Goal: Task Accomplishment & Management: Use online tool/utility

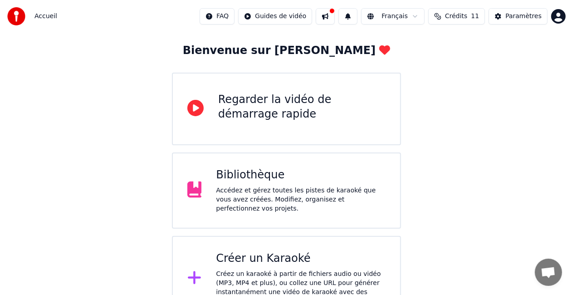
scroll to position [57, 0]
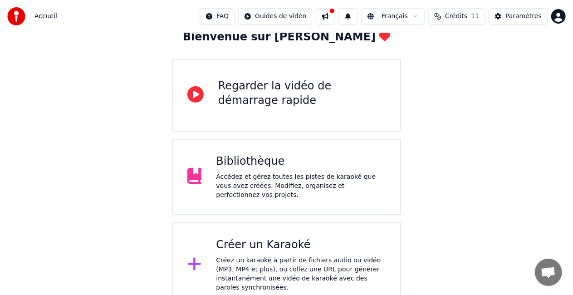
click at [328, 169] on div "Bibliothèque" at bounding box center [301, 161] width 170 height 15
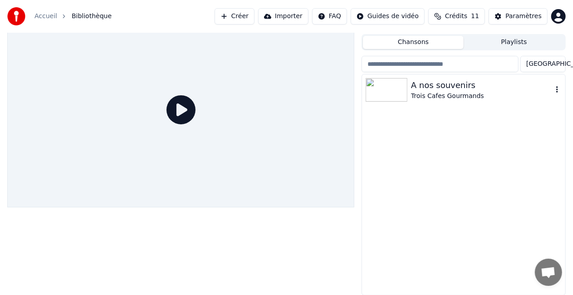
click at [461, 87] on div "A nos souvenirs" at bounding box center [482, 85] width 142 height 13
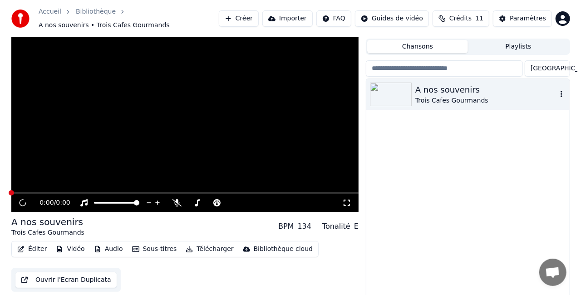
scroll to position [25, 0]
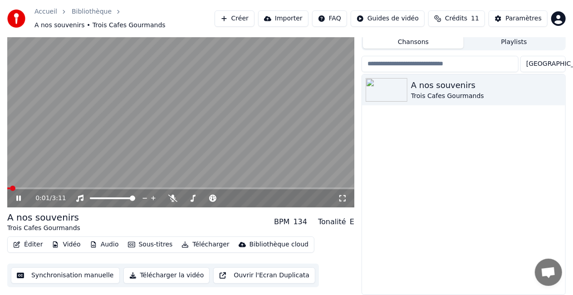
click at [20, 198] on icon at bounding box center [18, 198] width 5 height 5
click at [253, 18] on button "Créer" at bounding box center [235, 18] width 40 height 16
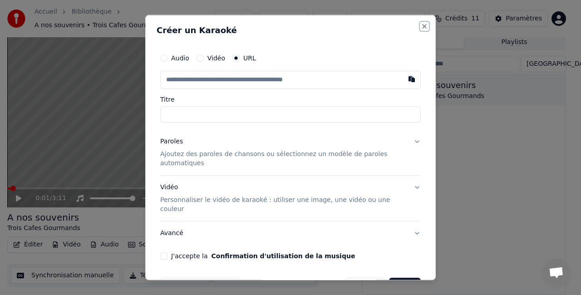
click at [421, 27] on button "Close" at bounding box center [424, 26] width 7 height 7
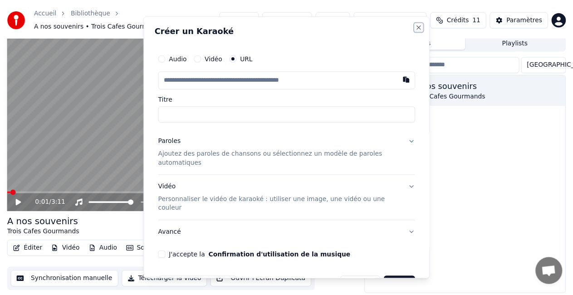
scroll to position [20, 0]
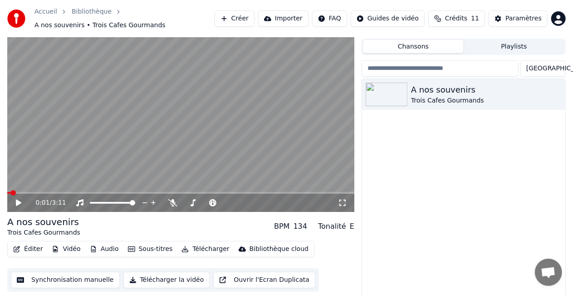
click at [82, 281] on button "Synchronisation manuelle" at bounding box center [65, 280] width 109 height 16
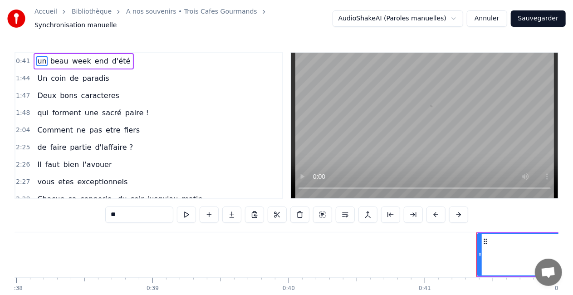
scroll to position [0, 5587]
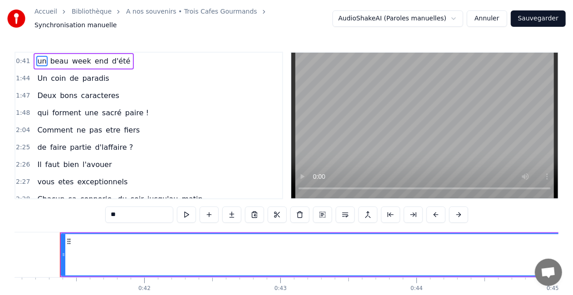
click at [115, 56] on span "d'été" at bounding box center [121, 61] width 20 height 10
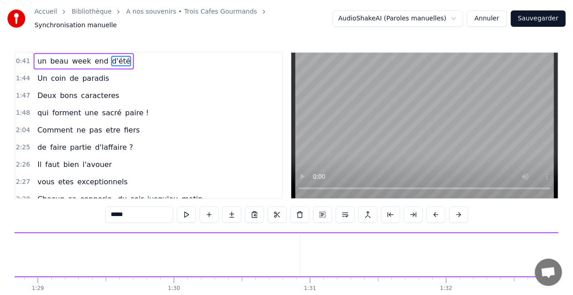
scroll to position [0, 14056]
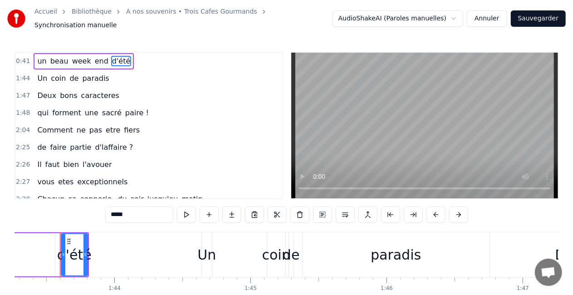
click at [85, 74] on span "paradis" at bounding box center [95, 78] width 29 height 10
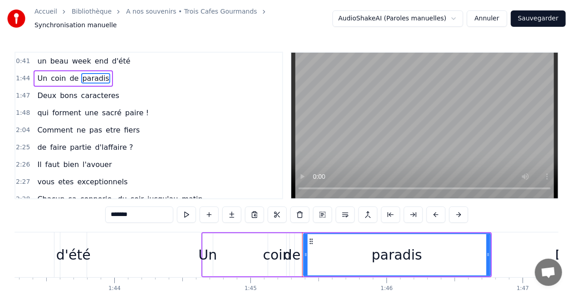
click at [83, 94] on span "caracteres" at bounding box center [100, 95] width 40 height 10
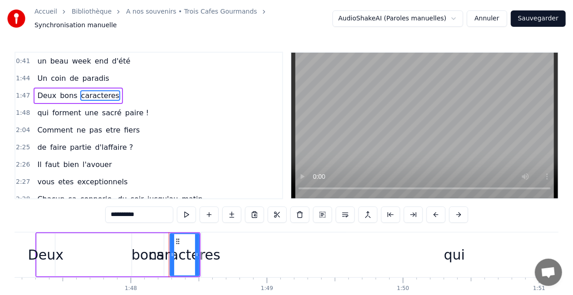
scroll to position [0, 14693]
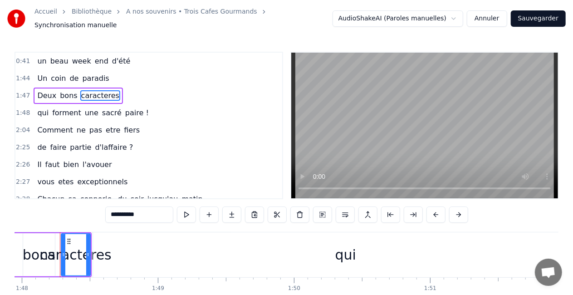
click at [89, 108] on span "une" at bounding box center [91, 113] width 15 height 10
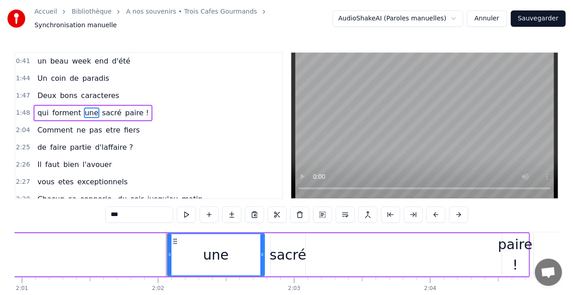
scroll to position [0, 16568]
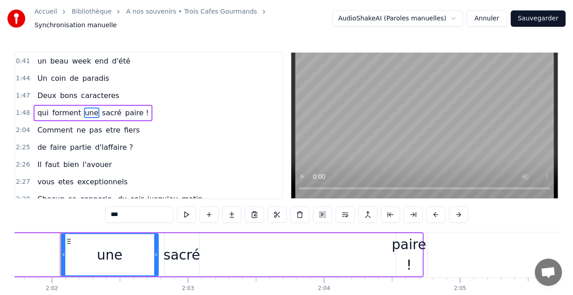
click at [71, 56] on span "week" at bounding box center [81, 61] width 21 height 10
type input "****"
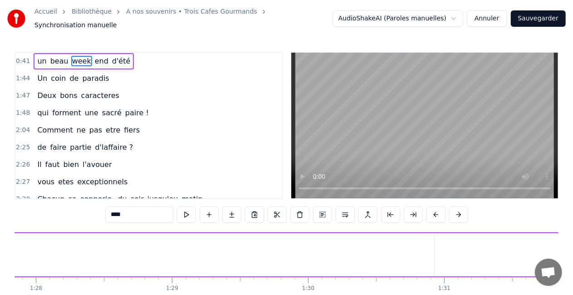
scroll to position [0, 11872]
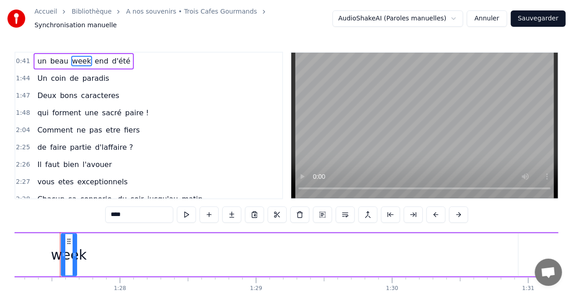
click at [19, 57] on span "0:41" at bounding box center [23, 61] width 14 height 9
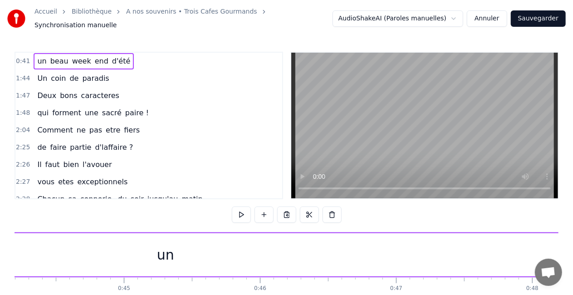
scroll to position [0, 5587]
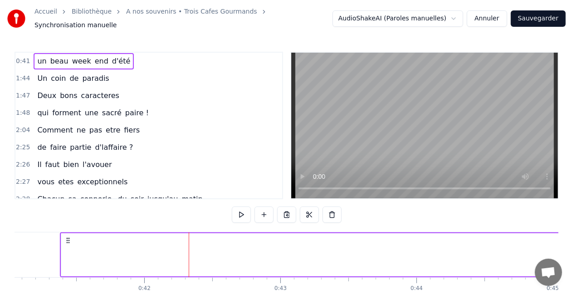
click at [367, 206] on div "0:41 un beau week end d'été 1:44 Un coin de paradis 1:47 Deux bons caracteres 1…" at bounding box center [287, 188] width 544 height 272
click at [239, 215] on button at bounding box center [241, 214] width 19 height 16
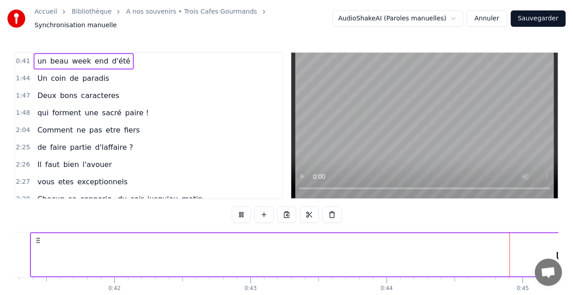
click at [239, 215] on button at bounding box center [241, 214] width 19 height 16
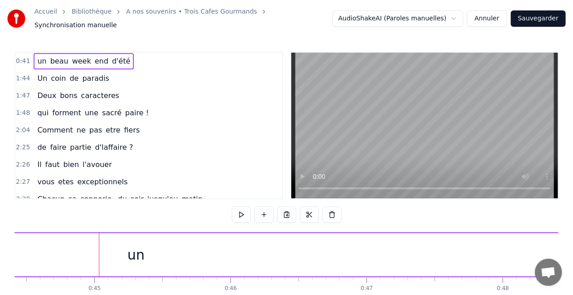
scroll to position [0, 6048]
click at [381, 244] on div "un" at bounding box center [133, 254] width 1066 height 43
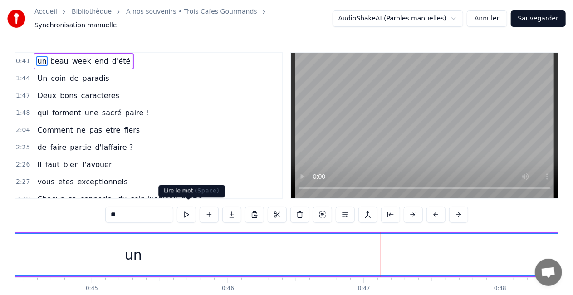
click at [193, 207] on button at bounding box center [186, 214] width 19 height 16
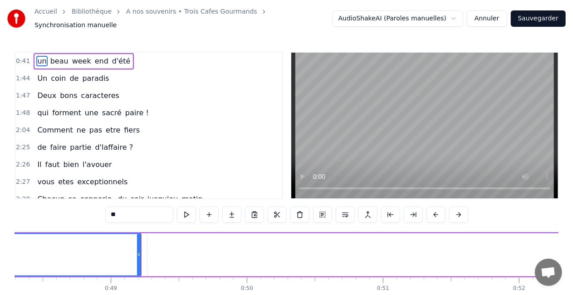
scroll to position [0, 6592]
click at [22, 57] on span "0:41" at bounding box center [23, 61] width 14 height 9
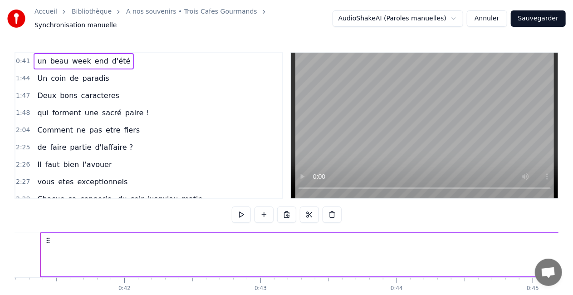
scroll to position [0, 5587]
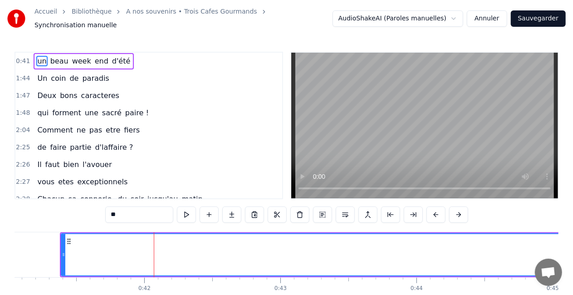
click at [190, 210] on button at bounding box center [186, 214] width 19 height 16
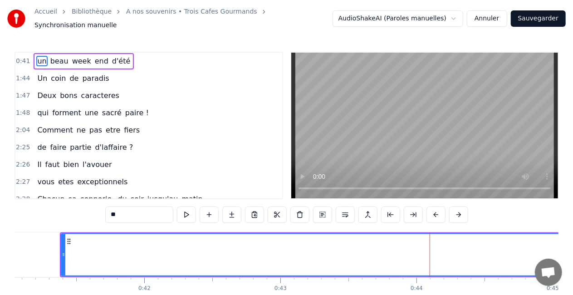
click at [500, 19] on button "Annuler" at bounding box center [487, 18] width 40 height 16
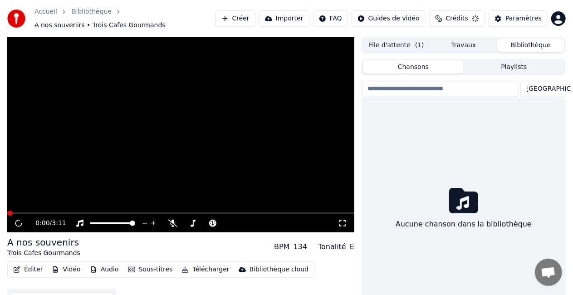
scroll to position [25, 0]
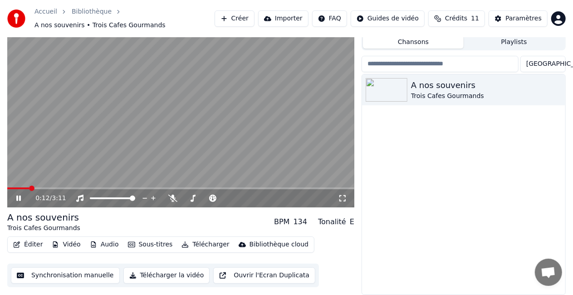
click at [19, 198] on icon at bounding box center [18, 198] width 5 height 5
click at [73, 272] on button "Synchronisation manuelle" at bounding box center [65, 275] width 109 height 16
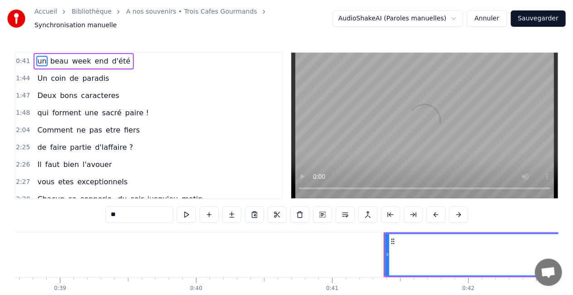
scroll to position [0, 5587]
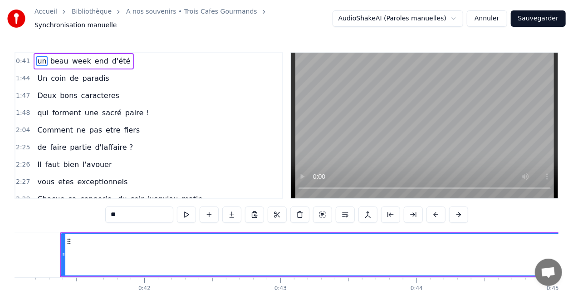
click at [121, 56] on div "un beau week end d'été" at bounding box center [84, 61] width 100 height 16
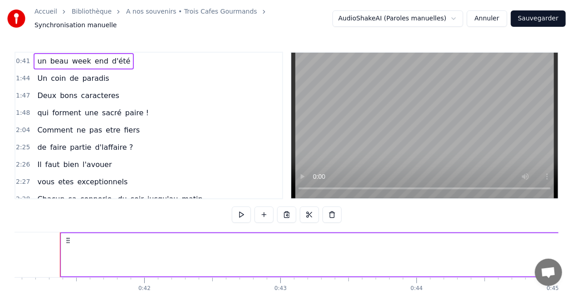
click at [22, 60] on span "0:41" at bounding box center [23, 61] width 14 height 9
click at [101, 176] on span "exceptionnels" at bounding box center [102, 181] width 52 height 10
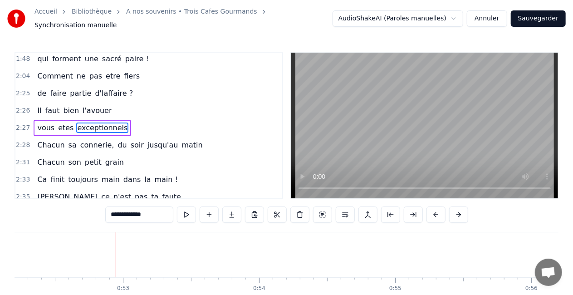
scroll to position [0, 7115]
click at [20, 123] on span "2:27" at bounding box center [23, 127] width 14 height 9
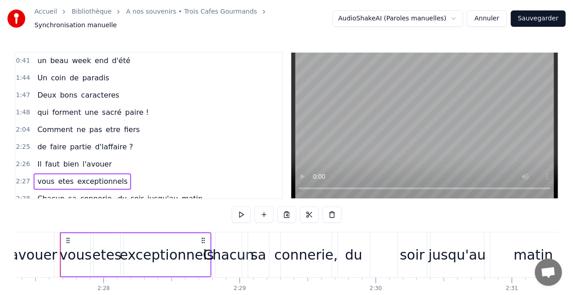
scroll to position [0, 0]
click at [18, 57] on span "0:41" at bounding box center [23, 61] width 14 height 9
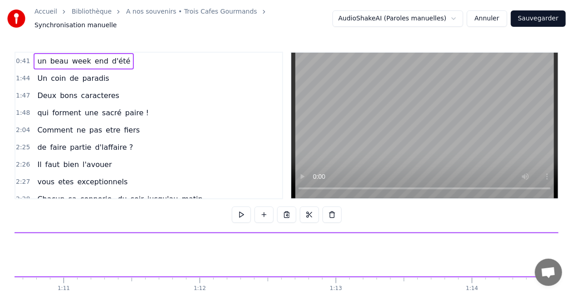
click at [34, 57] on div "un beau week end d'été" at bounding box center [84, 61] width 100 height 16
click at [37, 73] on span "Un" at bounding box center [42, 78] width 12 height 10
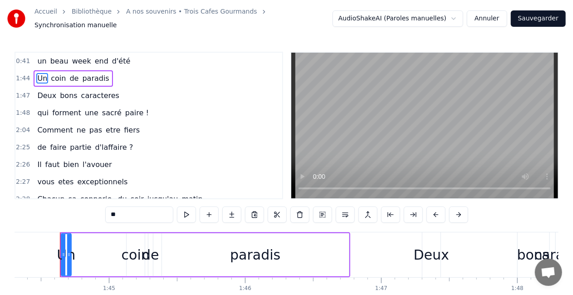
click at [39, 56] on span "un" at bounding box center [41, 61] width 11 height 10
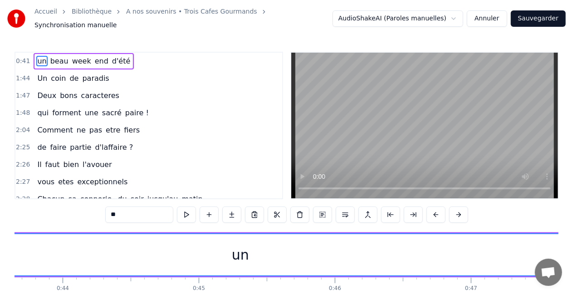
click at [50, 56] on span "beau" at bounding box center [59, 61] width 20 height 10
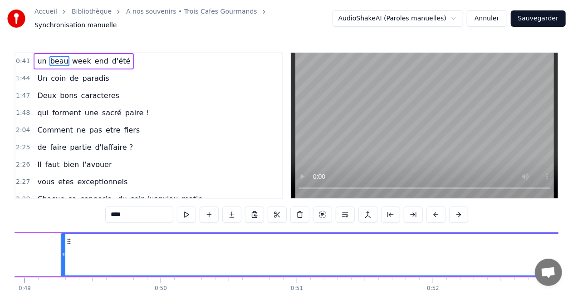
click at [73, 56] on span "week" at bounding box center [81, 61] width 21 height 10
type input "****"
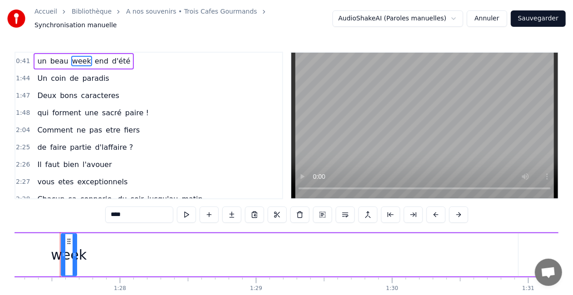
click at [23, 57] on span "0:41" at bounding box center [23, 61] width 14 height 9
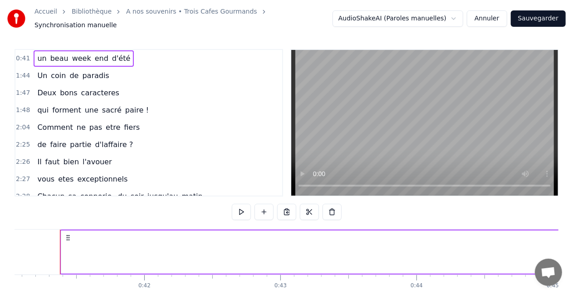
scroll to position [0, 0]
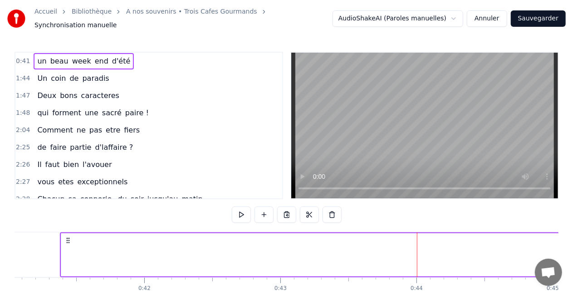
click at [50, 74] on span "coin" at bounding box center [58, 78] width 17 height 11
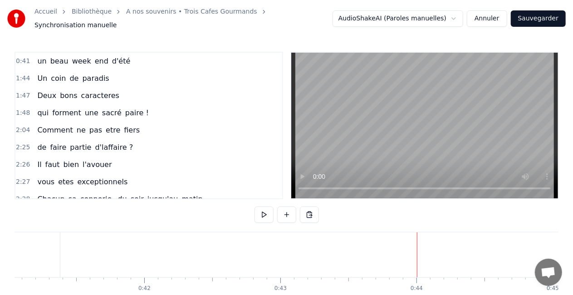
click at [49, 56] on span "beau" at bounding box center [59, 61] width 20 height 10
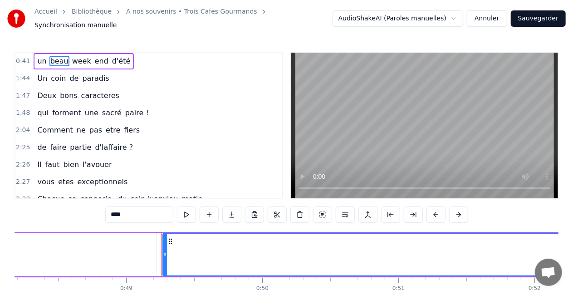
scroll to position [0, 6659]
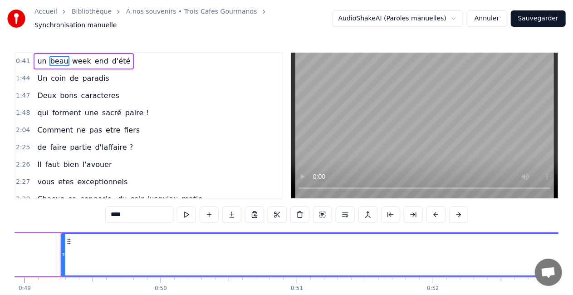
click at [63, 254] on circle at bounding box center [63, 254] width 0 height 0
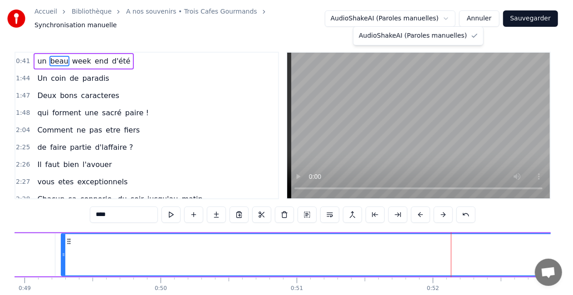
click at [387, 17] on html "Accueil Bibliothèque A nos souvenirs • Trois Cafes Gourmands Synchronisation ma…" at bounding box center [286, 169] width 573 height 338
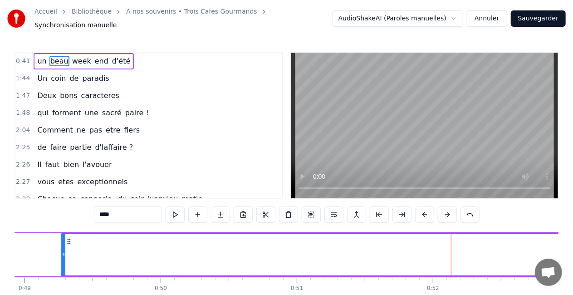
click at [387, 17] on html "Accueil Bibliothèque A nos souvenirs • Trois Cafes Gourmands Synchronisation ma…" at bounding box center [286, 169] width 573 height 338
click at [21, 57] on span "0:41" at bounding box center [23, 61] width 14 height 9
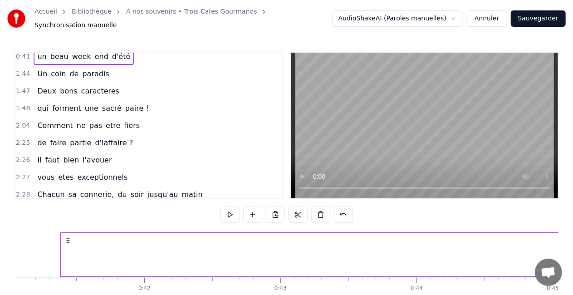
scroll to position [0, 0]
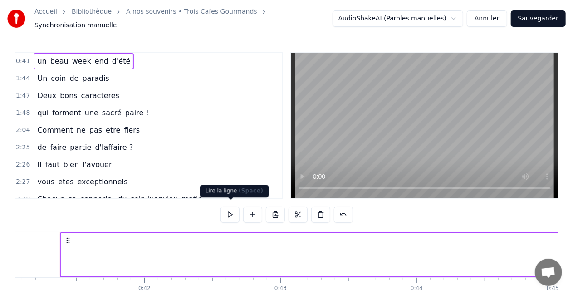
click at [227, 207] on button at bounding box center [229, 214] width 19 height 16
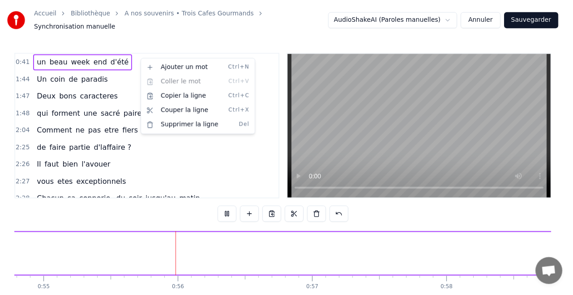
scroll to position [0, 7485]
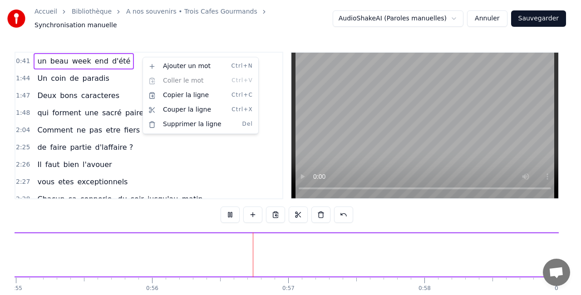
click at [494, 20] on html "Accueil Bibliothèque A nos souvenirs • Trois Cafes Gourmands Synchronisation ma…" at bounding box center [290, 169] width 581 height 338
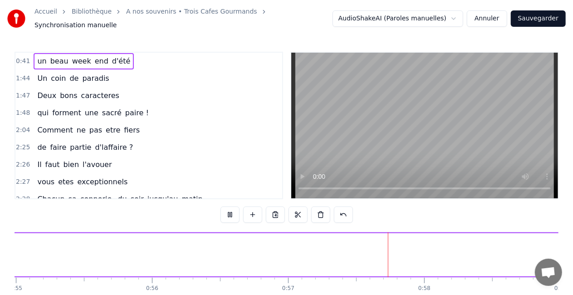
click at [494, 20] on button "Annuler" at bounding box center [487, 18] width 40 height 16
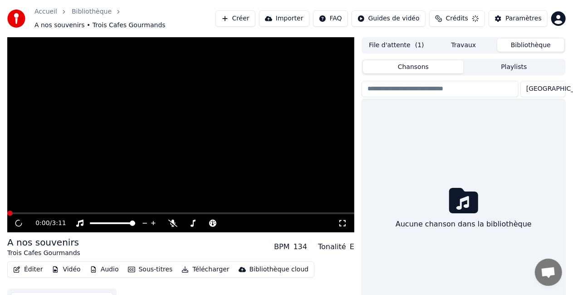
scroll to position [25, 0]
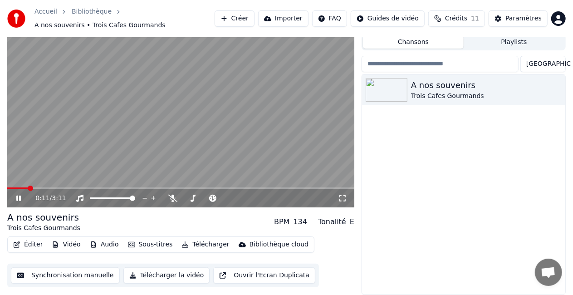
click at [15, 198] on icon at bounding box center [25, 198] width 21 height 7
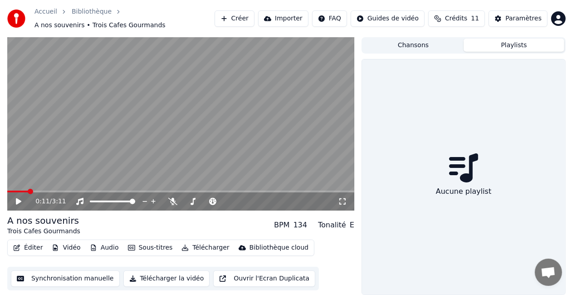
click at [489, 42] on button "Playlists" at bounding box center [514, 45] width 101 height 13
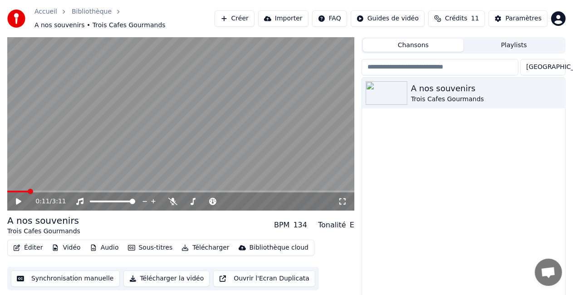
click at [447, 47] on button "Chansons" at bounding box center [413, 45] width 101 height 13
click at [460, 93] on div "A nos souvenirs" at bounding box center [482, 88] width 142 height 13
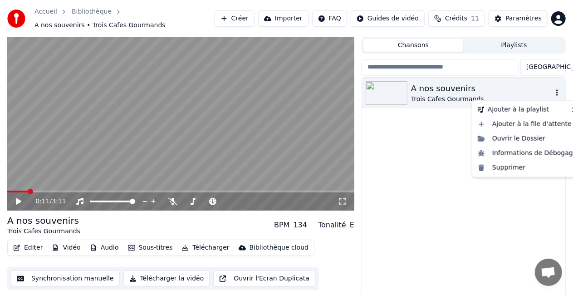
click at [558, 91] on icon "button" at bounding box center [557, 92] width 2 height 6
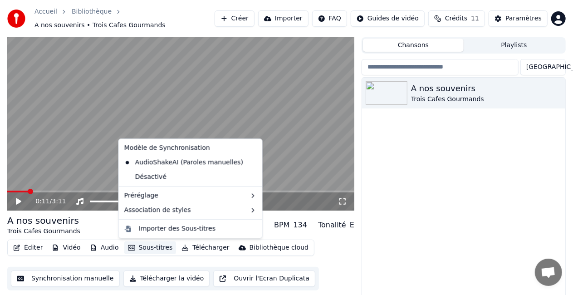
click at [155, 247] on button "Sous-titres" at bounding box center [150, 247] width 52 height 13
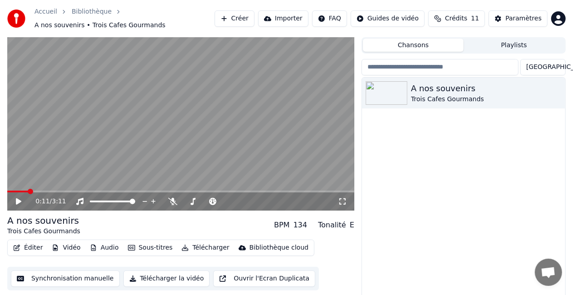
click at [343, 252] on div "Éditer Vidéo Audio Sous-titres Télécharger Bibliothèque cloud Synchronisation m…" at bounding box center [180, 265] width 347 height 51
click at [46, 281] on button "Synchronisation manuelle" at bounding box center [65, 278] width 109 height 16
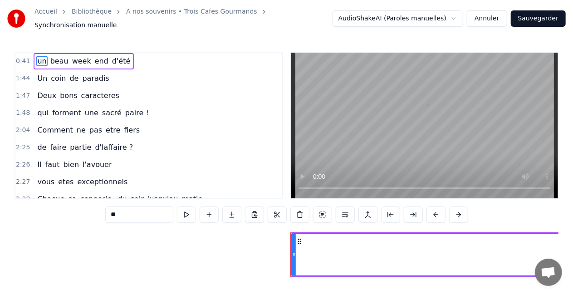
scroll to position [0, 5587]
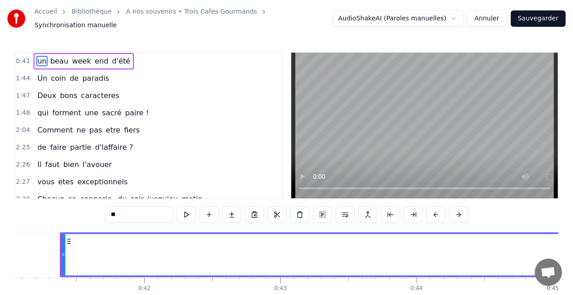
click at [78, 57] on span "week" at bounding box center [81, 61] width 21 height 10
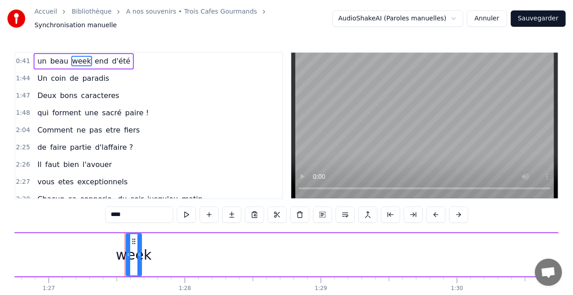
scroll to position [0, 11872]
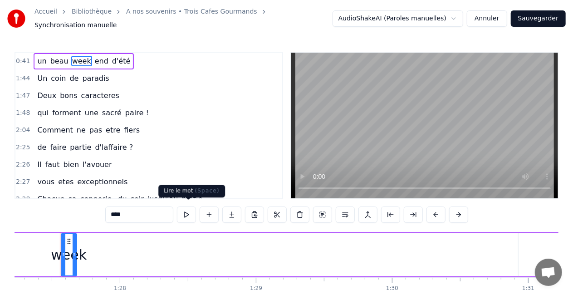
click at [186, 207] on button at bounding box center [186, 214] width 19 height 16
click at [38, 56] on span "un" at bounding box center [41, 61] width 11 height 10
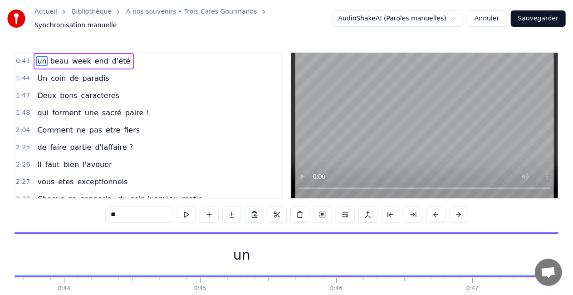
scroll to position [0, 5587]
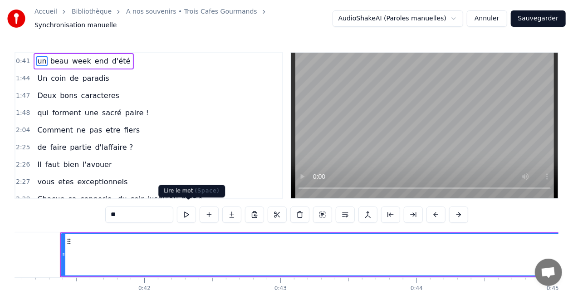
click at [191, 210] on button at bounding box center [186, 214] width 19 height 16
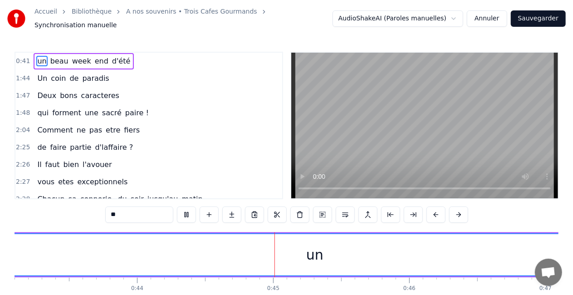
click at [56, 59] on span "beau" at bounding box center [59, 61] width 20 height 10
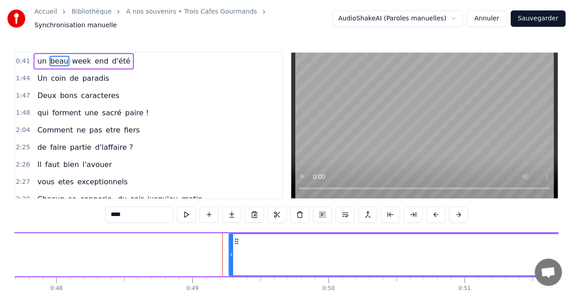
scroll to position [0, 6654]
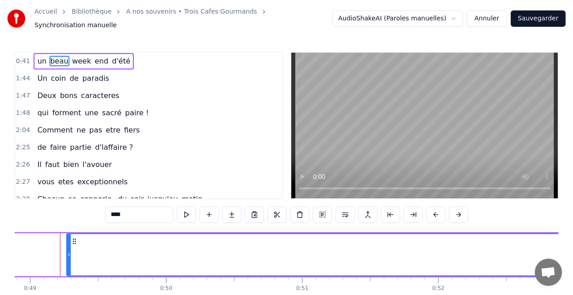
click at [58, 56] on span "beau" at bounding box center [59, 61] width 20 height 10
click at [43, 56] on span "un" at bounding box center [41, 61] width 11 height 10
type input "**"
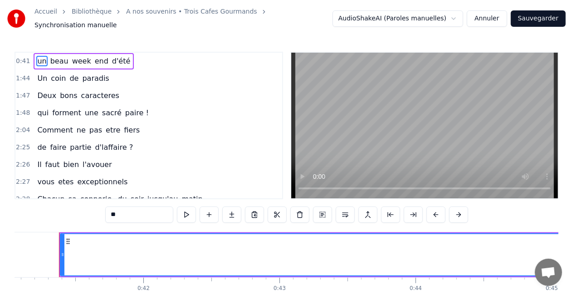
scroll to position [0, 5587]
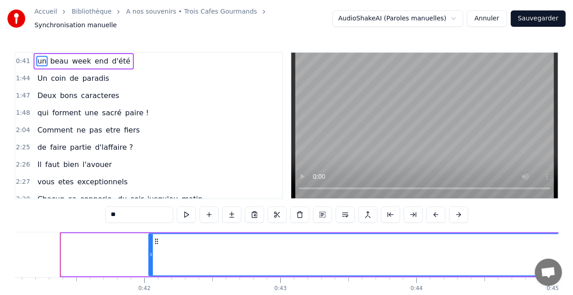
drag, startPoint x: 64, startPoint y: 236, endPoint x: 152, endPoint y: 262, distance: 92.2
click at [152, 262] on div at bounding box center [151, 254] width 4 height 41
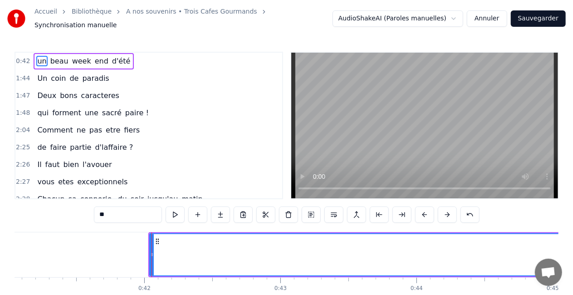
click at [178, 209] on button at bounding box center [175, 214] width 19 height 16
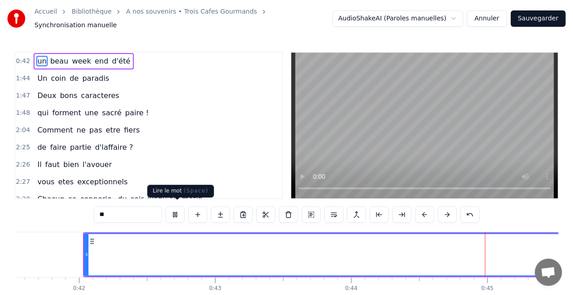
click at [176, 209] on button at bounding box center [175, 214] width 19 height 16
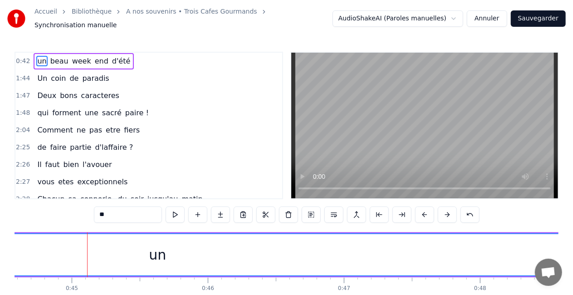
scroll to position [0, 6068]
click at [44, 247] on div "un" at bounding box center [157, 254] width 977 height 41
click at [54, 56] on span "beau" at bounding box center [59, 61] width 20 height 10
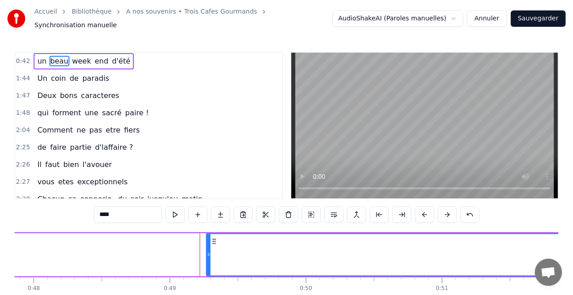
scroll to position [0, 6654]
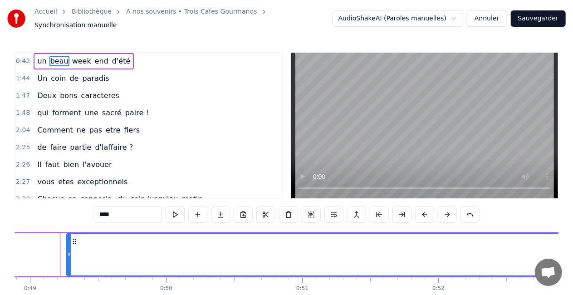
click at [39, 56] on span "un" at bounding box center [41, 61] width 11 height 10
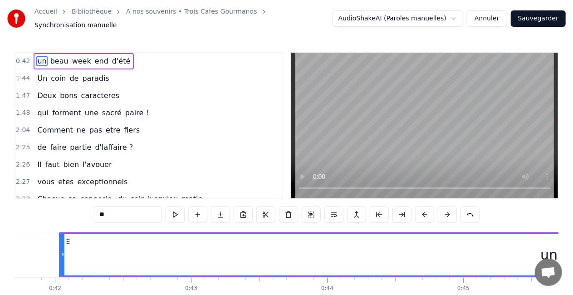
scroll to position [0, 5675]
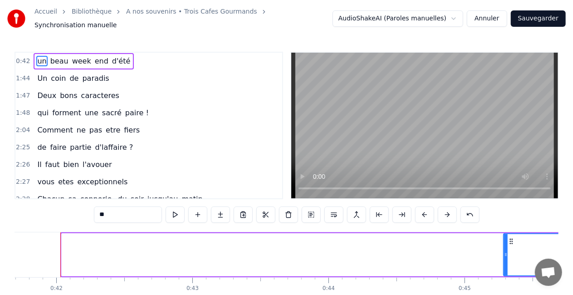
drag, startPoint x: 62, startPoint y: 250, endPoint x: 504, endPoint y: 275, distance: 442.6
click at [504, 275] on div "un beau week end d'été Un coin de paradis Deux bons caracteres qui forment une …" at bounding box center [287, 266] width 544 height 68
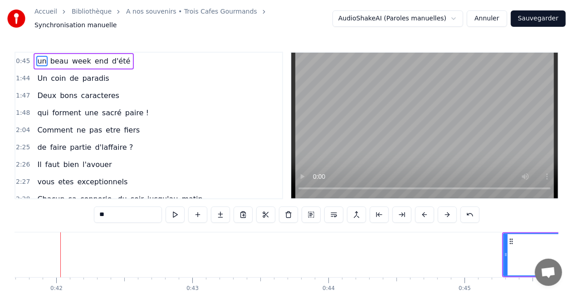
click at [372, 213] on div "0:45 un beau week end d'été 1:44 Un coin de paradis 1:47 Deux bons caracteres 1…" at bounding box center [287, 188] width 544 height 272
click at [175, 211] on button at bounding box center [175, 214] width 19 height 16
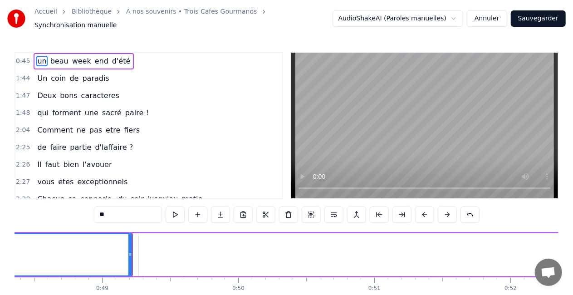
scroll to position [0, 6600]
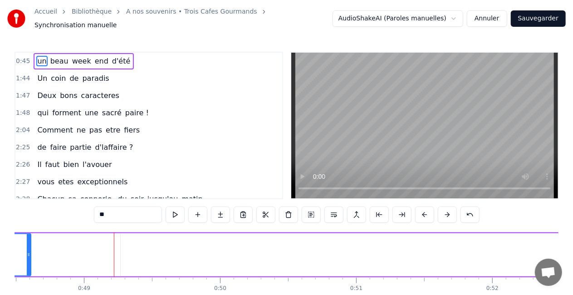
drag, startPoint x: 110, startPoint y: 239, endPoint x: 26, endPoint y: 229, distance: 84.0
click at [27, 234] on div at bounding box center [29, 254] width 4 height 41
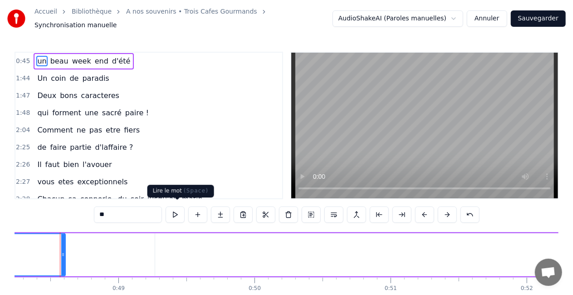
click at [180, 211] on button at bounding box center [175, 214] width 19 height 16
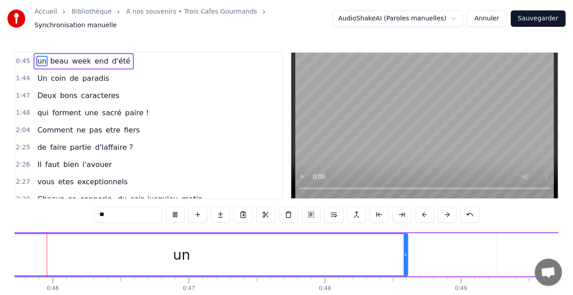
scroll to position [0, 6179]
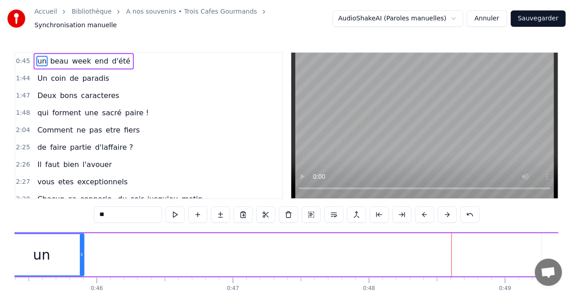
drag, startPoint x: 448, startPoint y: 241, endPoint x: 78, endPoint y: 208, distance: 371.2
click at [78, 208] on div "0:45 un beau week end d'été 1:44 Un coin de paradis 1:47 Deux bons caracteres 1…" at bounding box center [287, 188] width 544 height 272
click at [178, 215] on button at bounding box center [175, 214] width 19 height 16
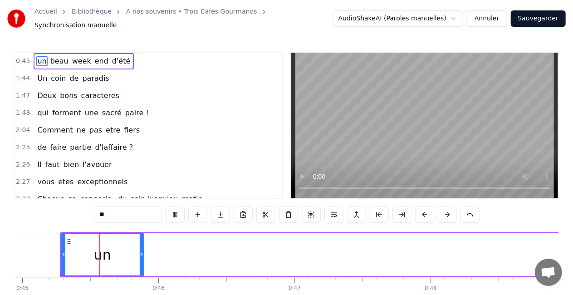
scroll to position [0, 6117]
click at [54, 57] on span "beau" at bounding box center [59, 61] width 20 height 10
type input "****"
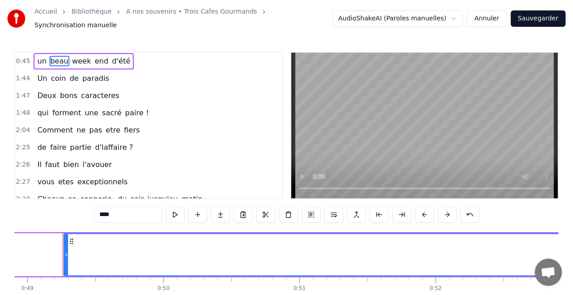
scroll to position [0, 6659]
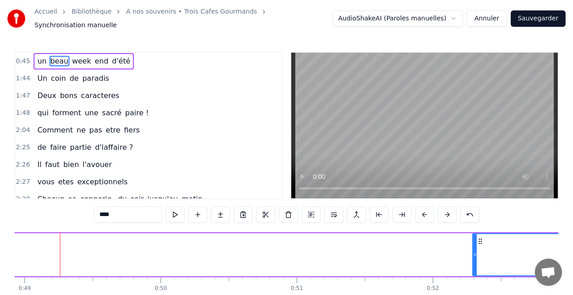
drag, startPoint x: 62, startPoint y: 247, endPoint x: 474, endPoint y: 291, distance: 414.3
click at [474, 291] on div "un beau week end d'été Un coin de paradis Deux bons caracteres qui forment une …" at bounding box center [287, 266] width 544 height 68
click at [178, 214] on button at bounding box center [175, 214] width 19 height 16
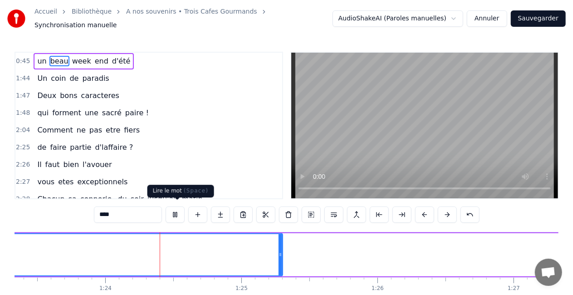
scroll to position [0, 11355]
click at [179, 211] on button at bounding box center [175, 214] width 19 height 16
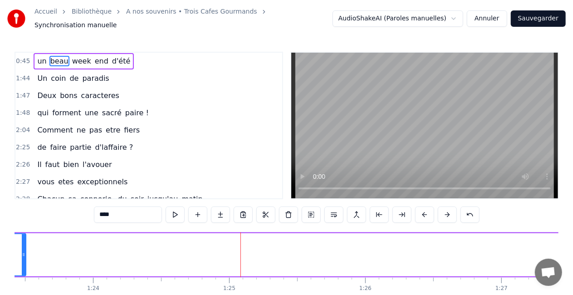
drag, startPoint x: 269, startPoint y: 248, endPoint x: 24, endPoint y: 258, distance: 244.7
click at [24, 258] on div at bounding box center [24, 254] width 4 height 41
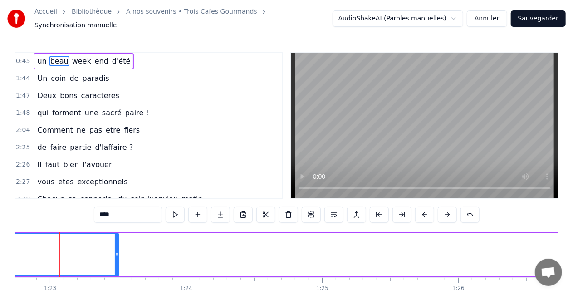
scroll to position [0, 11261]
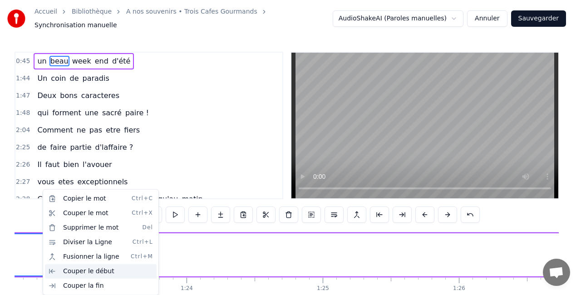
click at [73, 269] on div "Couper le début" at bounding box center [101, 271] width 112 height 15
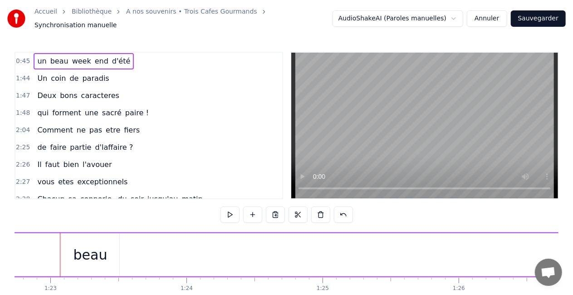
scroll to position [0, 11238]
drag, startPoint x: 36, startPoint y: 246, endPoint x: 47, endPoint y: 100, distance: 146.0
click at [47, 100] on div "0:45 un beau week end d'été 1:44 Un coin de paradis 1:47 Deux bons caracteres 1…" at bounding box center [287, 188] width 544 height 272
click at [41, 58] on span "un" at bounding box center [41, 61] width 11 height 10
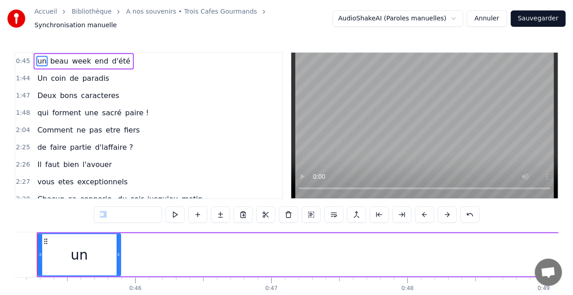
scroll to position [0, 6117]
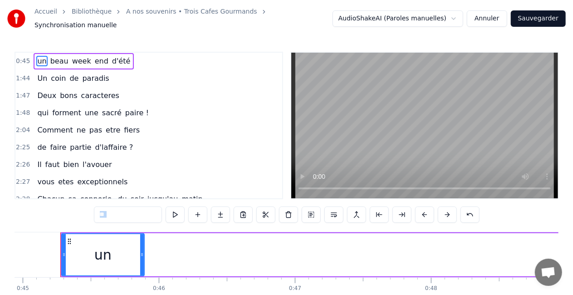
click at [495, 18] on button "Annuler" at bounding box center [487, 18] width 40 height 16
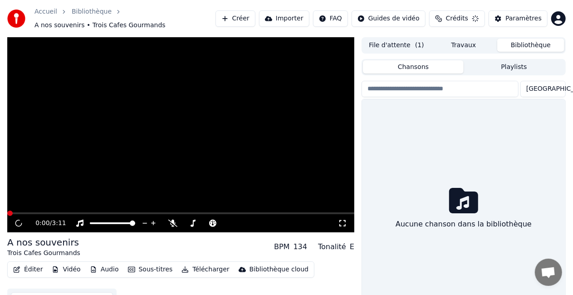
scroll to position [25, 0]
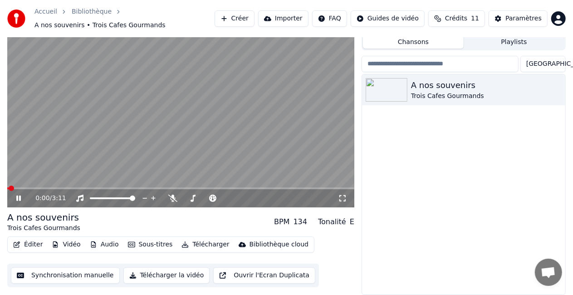
click at [50, 274] on button "Synchronisation manuelle" at bounding box center [65, 275] width 109 height 16
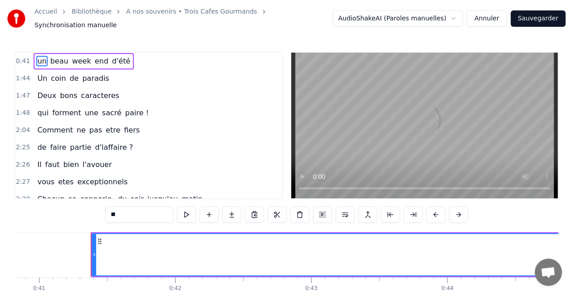
scroll to position [0, 5587]
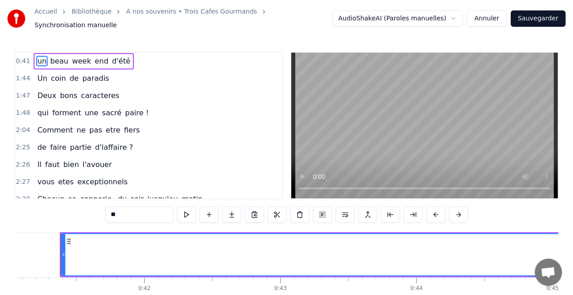
click at [68, 238] on icon at bounding box center [68, 241] width 7 height 7
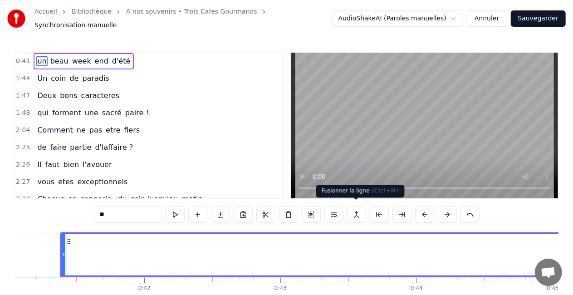
click at [358, 212] on button at bounding box center [356, 214] width 19 height 16
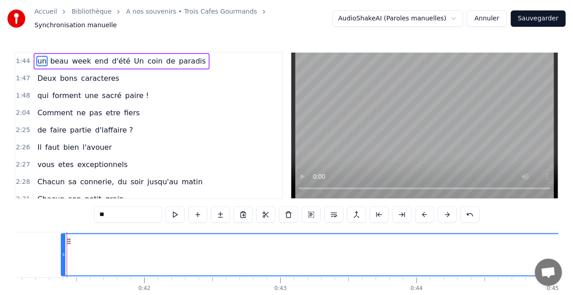
click at [177, 212] on button at bounding box center [175, 214] width 19 height 16
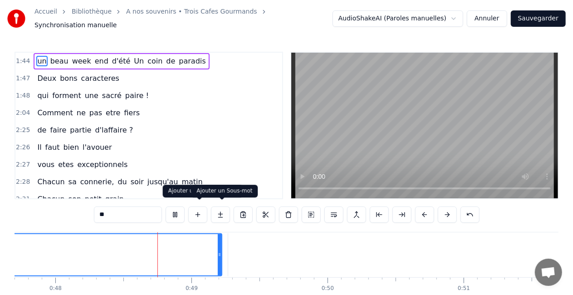
scroll to position [0, 6517]
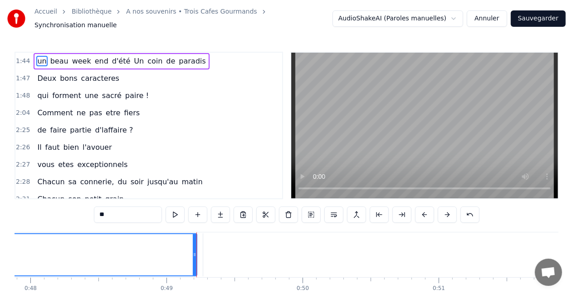
click at [485, 16] on button "Annuler" at bounding box center [487, 18] width 40 height 16
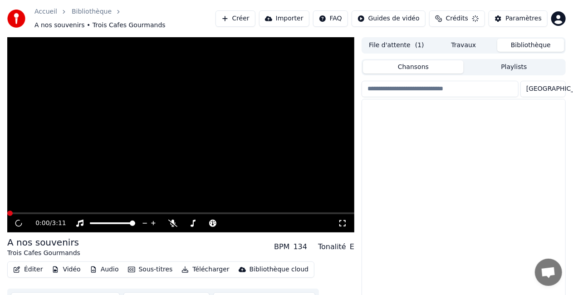
scroll to position [25, 0]
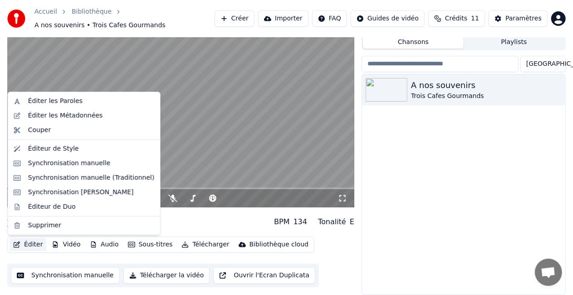
click at [32, 242] on button "Éditer" at bounding box center [28, 244] width 37 height 13
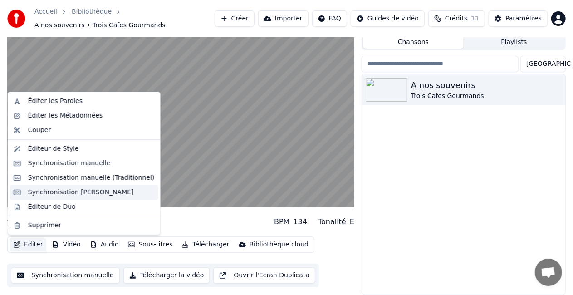
click at [51, 188] on div "Synchronisation [PERSON_NAME]" at bounding box center [81, 192] width 106 height 9
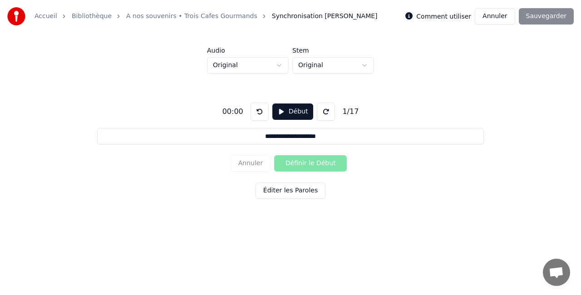
click at [277, 107] on button "Début" at bounding box center [292, 111] width 41 height 16
click at [503, 15] on button "Annuler" at bounding box center [495, 16] width 40 height 16
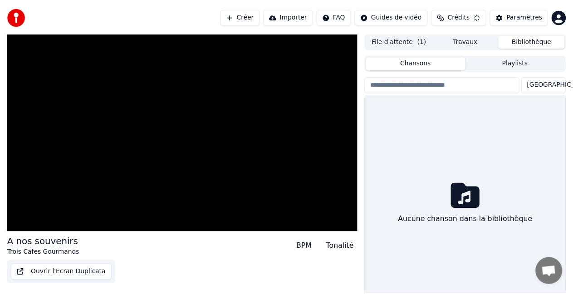
scroll to position [25, 0]
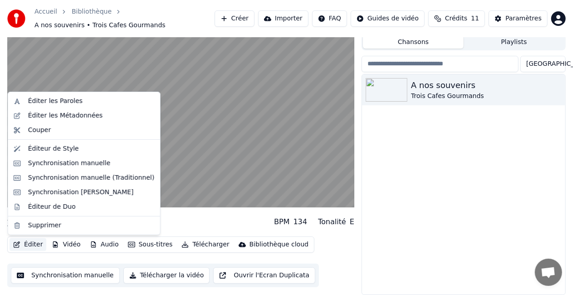
click at [32, 245] on button "Éditer" at bounding box center [28, 244] width 37 height 13
click at [72, 173] on div "Synchronisation manuelle (Traditionnel)" at bounding box center [91, 177] width 127 height 9
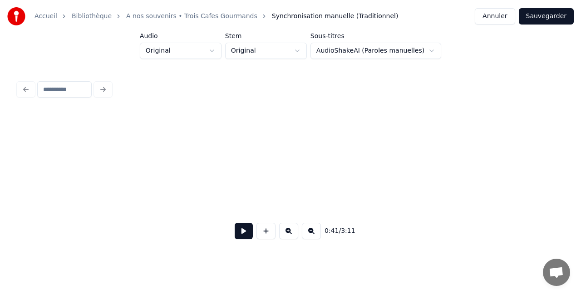
scroll to position [0, 3755]
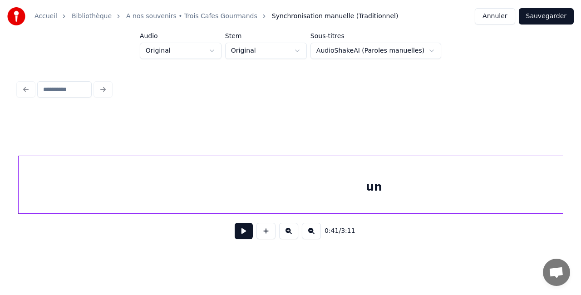
click at [242, 233] on button at bounding box center [244, 231] width 18 height 16
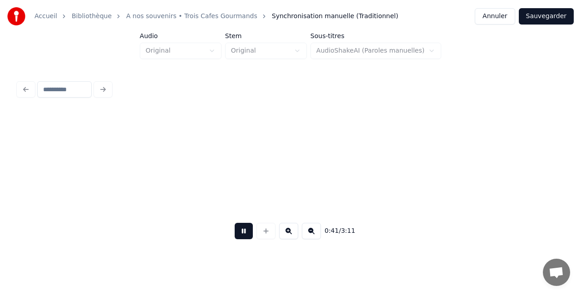
scroll to position [0, 3744]
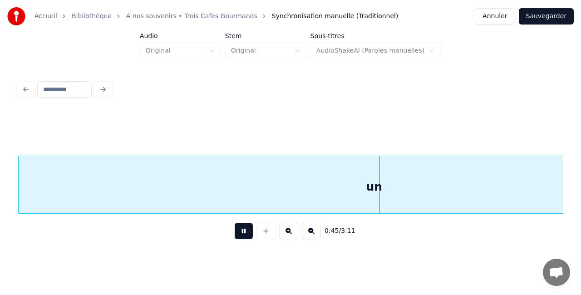
click at [498, 15] on button "Annuler" at bounding box center [495, 16] width 40 height 16
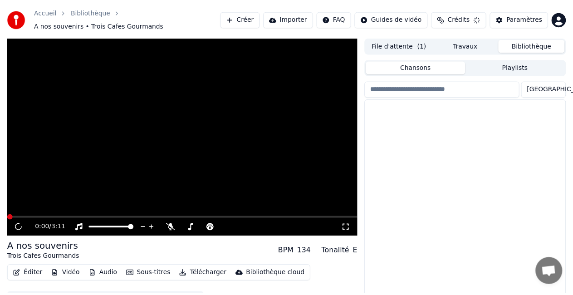
scroll to position [25, 0]
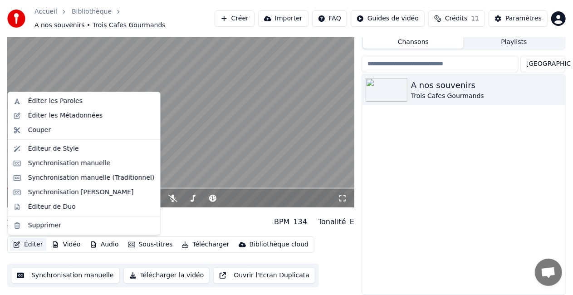
click at [34, 243] on button "Éditer" at bounding box center [28, 244] width 37 height 13
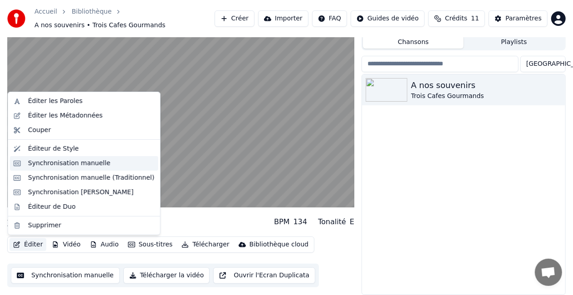
click at [66, 165] on div "Synchronisation manuelle" at bounding box center [69, 163] width 83 height 9
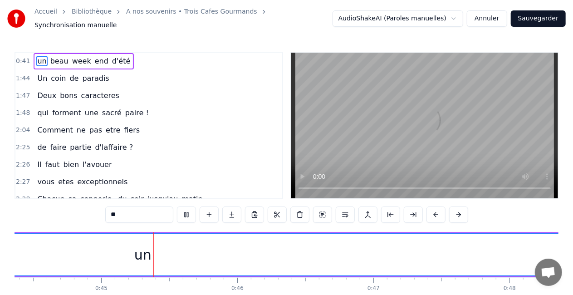
scroll to position [0, 6048]
click at [46, 259] on div "un" at bounding box center [132, 254] width 1065 height 41
click at [144, 55] on div "0:41 un beau week end d'été" at bounding box center [148, 61] width 267 height 17
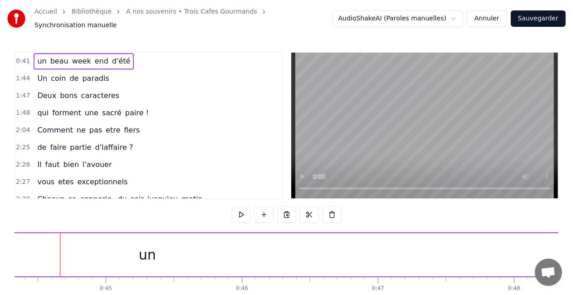
click at [144, 55] on div "0:41 un beau week end d'été" at bounding box center [148, 61] width 267 height 17
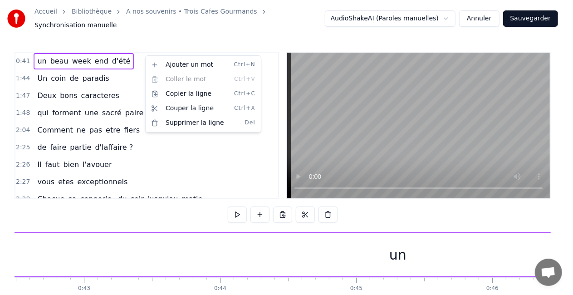
scroll to position [0, 5587]
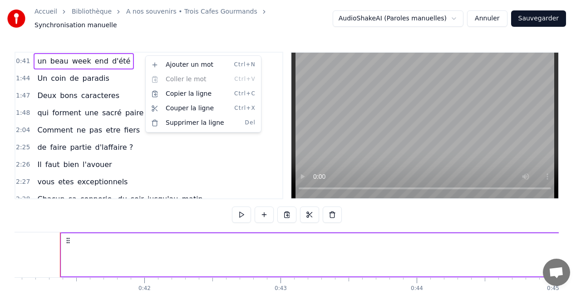
click at [124, 95] on html "Accueil Bibliothèque A nos souvenirs • Trois Cafes Gourmands Synchronisation ma…" at bounding box center [290, 169] width 581 height 338
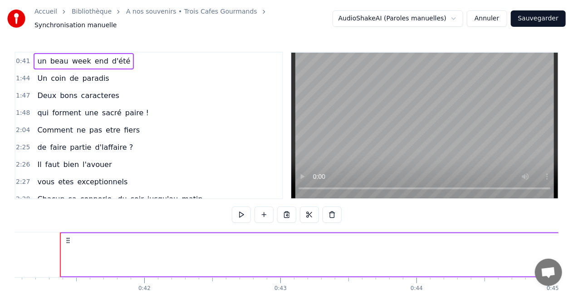
click at [483, 17] on button "Annuler" at bounding box center [487, 18] width 40 height 16
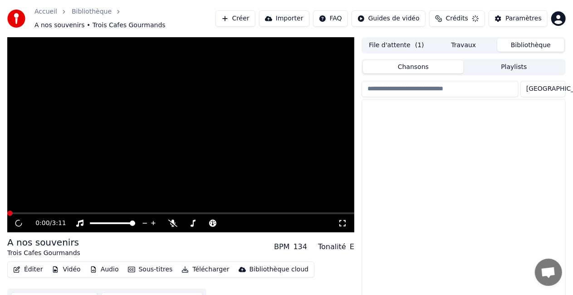
scroll to position [25, 0]
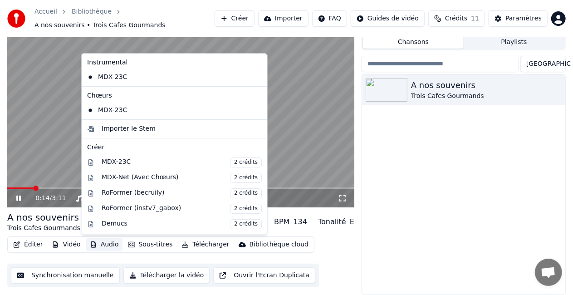
click at [102, 245] on button "Audio" at bounding box center [104, 244] width 36 height 13
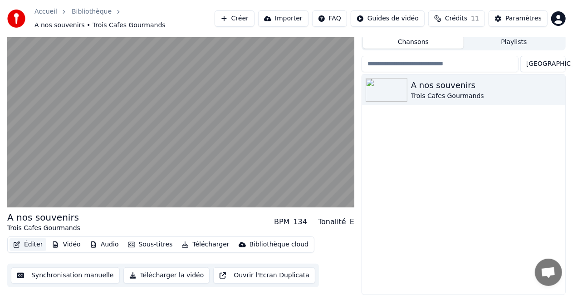
click at [34, 241] on button "Éditer" at bounding box center [28, 244] width 37 height 13
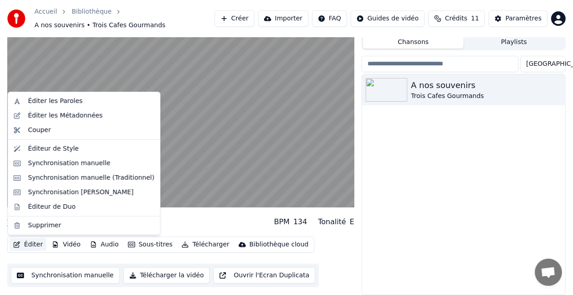
click at [34, 241] on button "Éditer" at bounding box center [28, 244] width 37 height 13
click at [64, 154] on div "Éditeur de Style" at bounding box center [84, 149] width 148 height 15
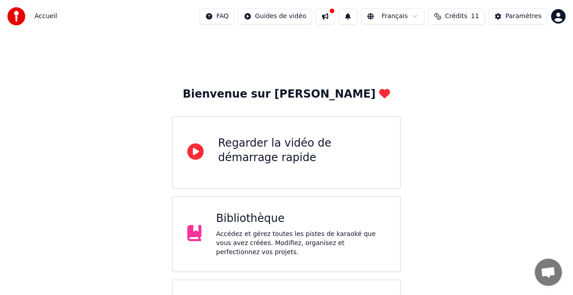
click at [249, 226] on div "Bibliothèque" at bounding box center [301, 218] width 170 height 15
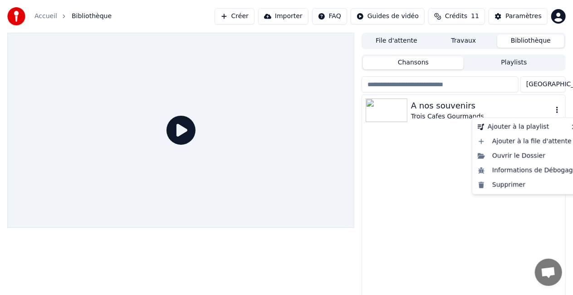
click at [557, 109] on icon "button" at bounding box center [557, 109] width 9 height 7
click at [474, 99] on div "A nos souvenirs" at bounding box center [482, 105] width 142 height 13
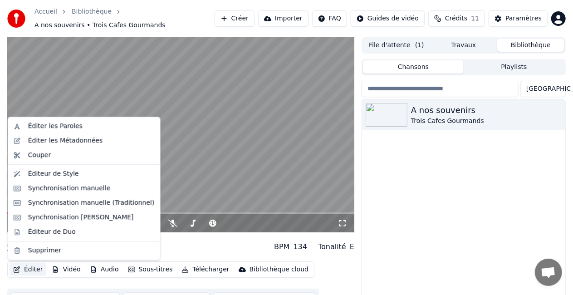
click at [34, 269] on button "Éditer" at bounding box center [28, 269] width 37 height 13
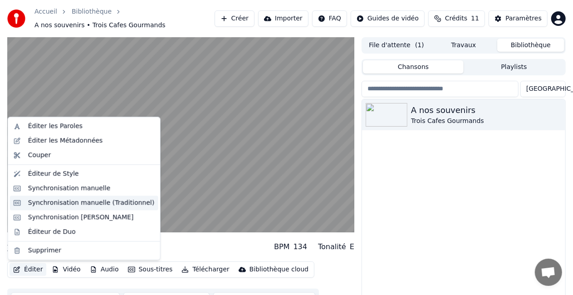
click at [57, 205] on div "Synchronisation manuelle (Traditionnel)" at bounding box center [91, 202] width 127 height 9
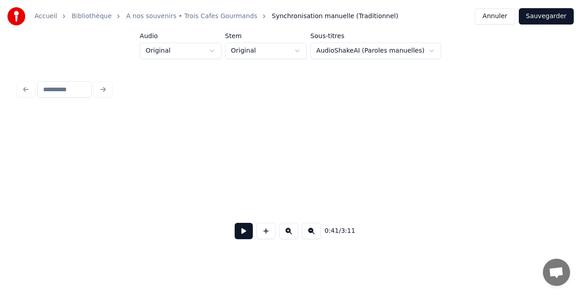
scroll to position [0, 3755]
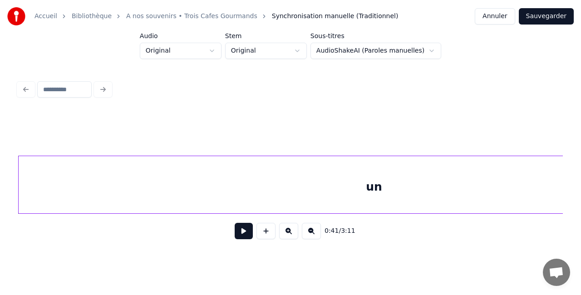
click at [40, 198] on div "un" at bounding box center [374, 187] width 710 height 62
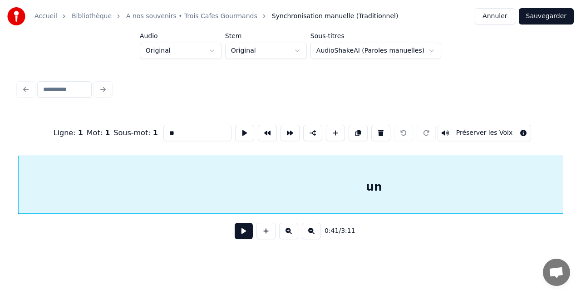
click at [40, 198] on div "un" at bounding box center [374, 187] width 710 height 62
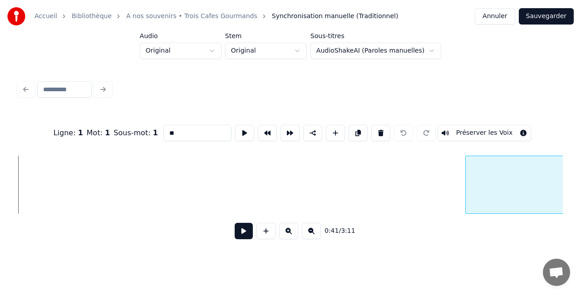
click at [467, 238] on div "Ligne : 1 Mot : 1 Sous-mot : 1 ** Préserver les Voix 0:41 / 3:11" at bounding box center [290, 179] width 544 height 138
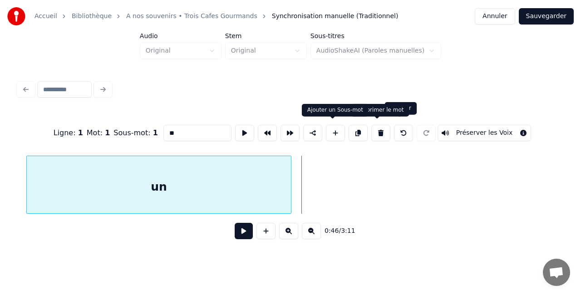
click at [275, 115] on div "Ligne : 1 Mot : 1 Sous-mot : 1 ** Préserver les Voix 0:46 / 3:11" at bounding box center [290, 179] width 544 height 138
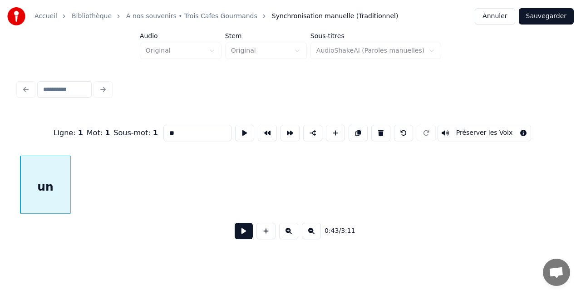
click at [69, 148] on div "Ligne : 1 Mot : 1 Sous-mot : 1 ** Préserver les Voix 0:43 / 3:11" at bounding box center [290, 179] width 544 height 138
click at [240, 233] on button at bounding box center [244, 231] width 18 height 16
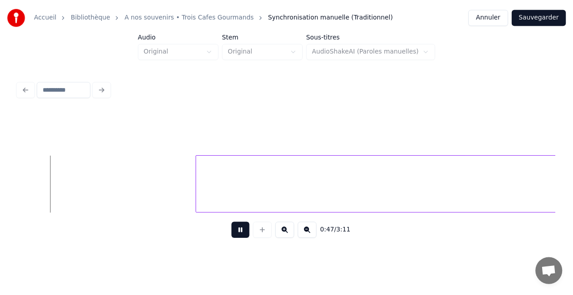
scroll to position [0, 4322]
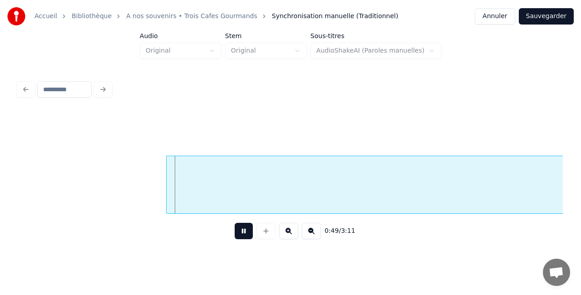
click at [505, 16] on button "Annuler" at bounding box center [495, 16] width 40 height 16
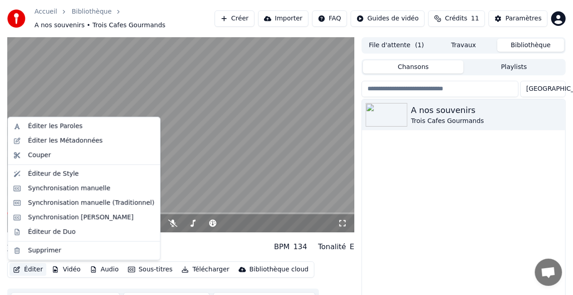
click at [33, 269] on button "Éditer" at bounding box center [28, 269] width 37 height 13
click at [83, 219] on div "Synchronisation [PERSON_NAME]" at bounding box center [81, 217] width 106 height 9
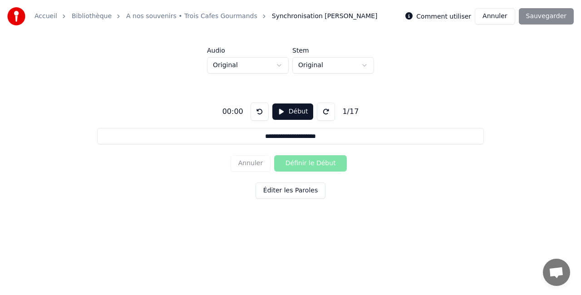
click at [274, 136] on input "**********" at bounding box center [290, 136] width 386 height 16
click at [256, 134] on input "**********" at bounding box center [290, 136] width 386 height 16
click at [281, 111] on button "Début" at bounding box center [292, 111] width 41 height 16
click at [279, 188] on button "Éditer les Paroles" at bounding box center [290, 190] width 70 height 16
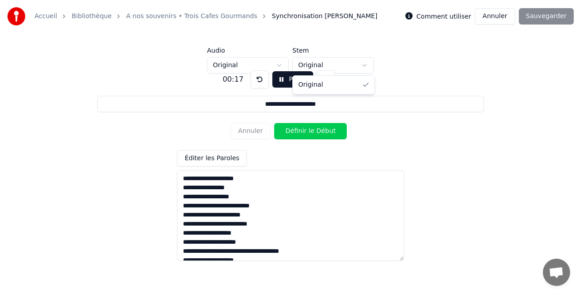
click at [363, 66] on html "**********" at bounding box center [290, 119] width 581 height 239
click at [278, 79] on button "Pause" at bounding box center [292, 79] width 40 height 16
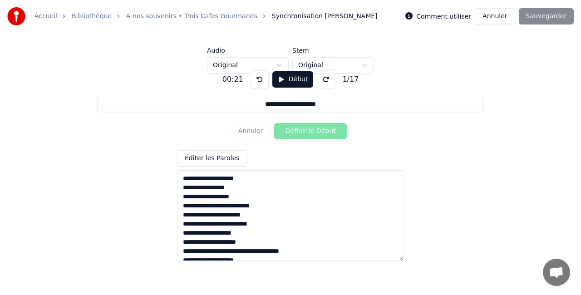
click at [504, 18] on button "Annuler" at bounding box center [495, 16] width 40 height 16
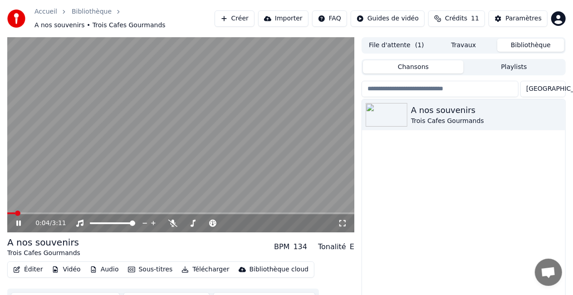
click at [18, 225] on icon at bounding box center [18, 222] width 5 height 5
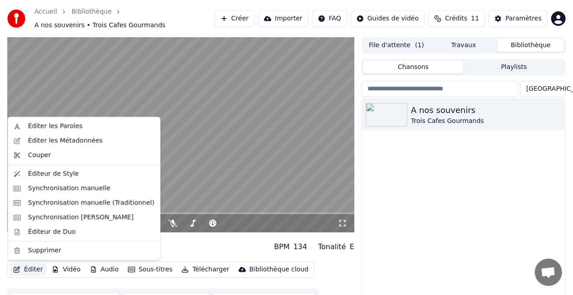
click at [37, 269] on button "Éditer" at bounding box center [28, 269] width 37 height 13
click at [62, 191] on div "Synchronisation manuelle" at bounding box center [69, 188] width 83 height 9
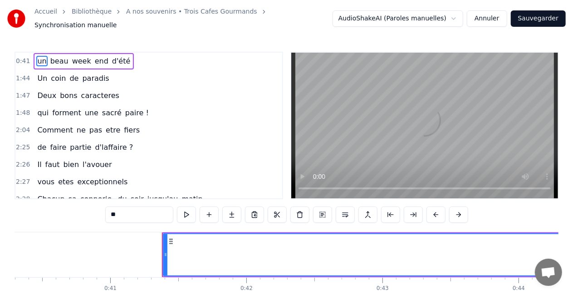
scroll to position [0, 5587]
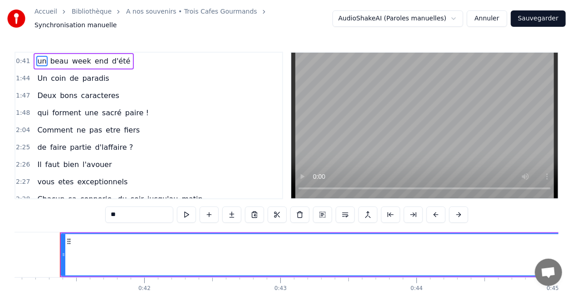
click at [113, 61] on span "d'été" at bounding box center [121, 61] width 20 height 10
type input "*****"
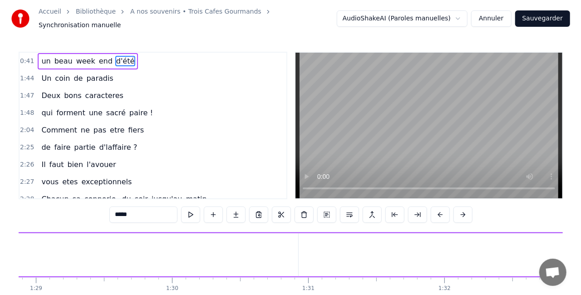
scroll to position [0, 14056]
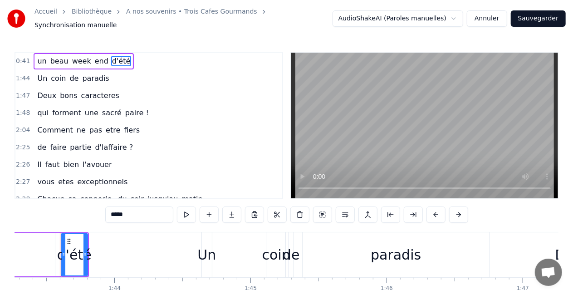
click at [113, 61] on span "d'été" at bounding box center [121, 61] width 20 height 10
click at [494, 10] on button "Annuler" at bounding box center [487, 18] width 40 height 16
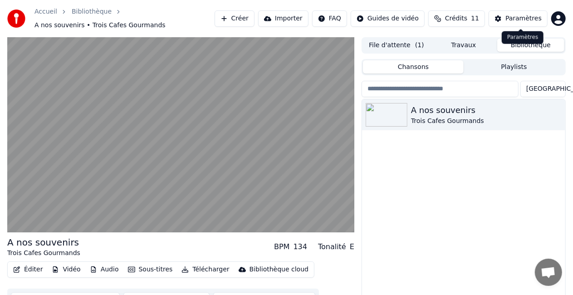
drag, startPoint x: 494, startPoint y: 10, endPoint x: 436, endPoint y: 78, distance: 89.8
click at [436, 78] on div "Accueil Bibliothèque A nos souvenirs • Trois Cafes Gourmands Créer Importer FAQ…" at bounding box center [286, 147] width 573 height 295
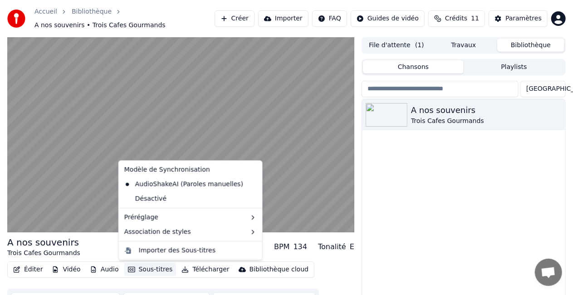
click at [144, 265] on button "Sous-titres" at bounding box center [150, 269] width 52 height 13
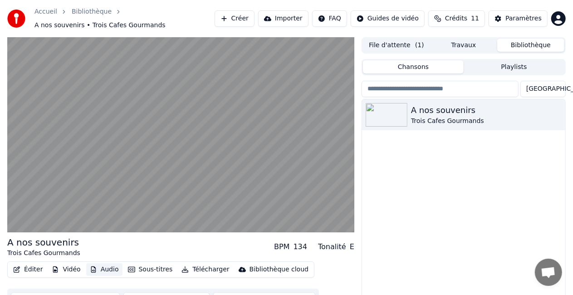
click at [113, 268] on button "Audio" at bounding box center [104, 269] width 36 height 13
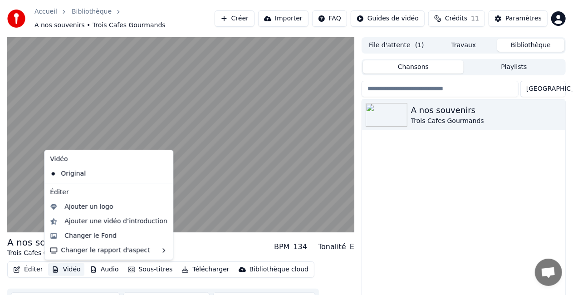
click at [66, 271] on button "Vidéo" at bounding box center [66, 269] width 36 height 13
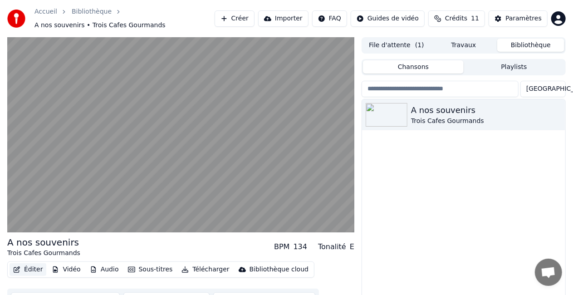
click at [36, 271] on button "Éditer" at bounding box center [28, 269] width 37 height 13
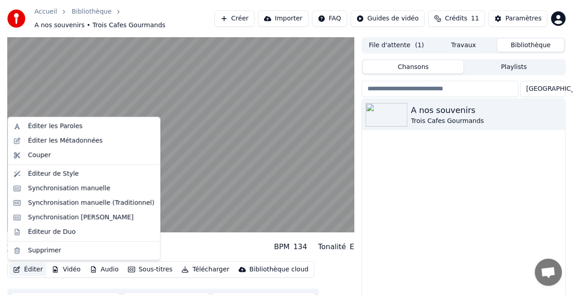
click at [36, 271] on button "Éditer" at bounding box center [28, 269] width 37 height 13
click at [52, 126] on div "Éditer les Paroles" at bounding box center [55, 126] width 54 height 9
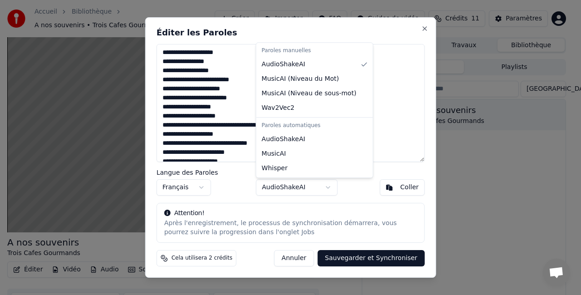
click at [275, 190] on body "**********" at bounding box center [286, 147] width 573 height 295
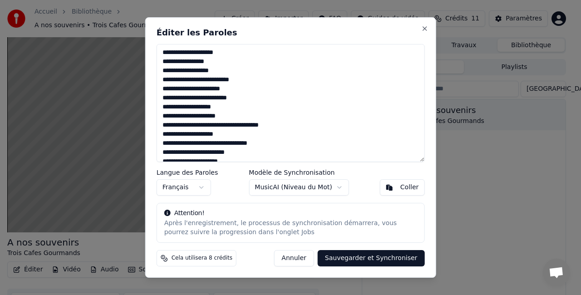
click at [346, 261] on button "Sauvegarder et Synchroniser" at bounding box center [371, 258] width 107 height 16
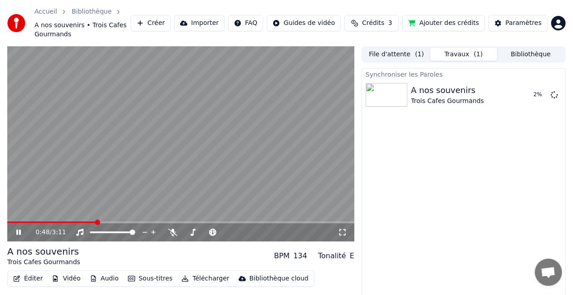
click at [15, 229] on icon at bounding box center [25, 232] width 21 height 7
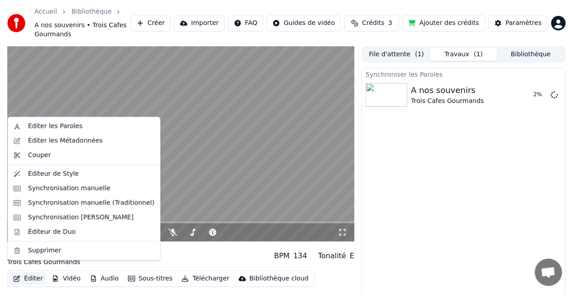
click at [32, 272] on button "Éditer" at bounding box center [28, 278] width 37 height 13
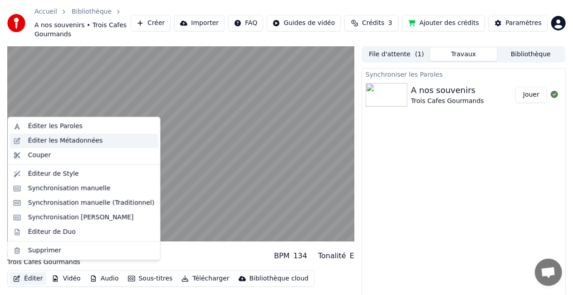
click at [54, 143] on div "Éditer les Métadonnées" at bounding box center [65, 140] width 75 height 9
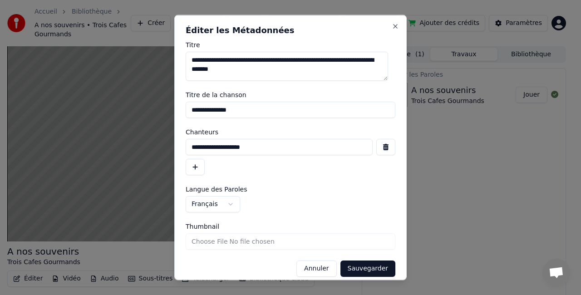
click at [311, 265] on button "Annuler" at bounding box center [316, 268] width 40 height 16
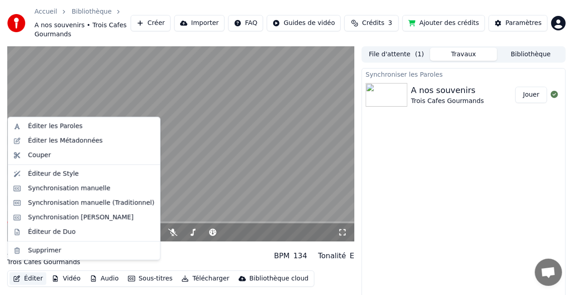
click at [34, 272] on button "Éditer" at bounding box center [28, 278] width 37 height 13
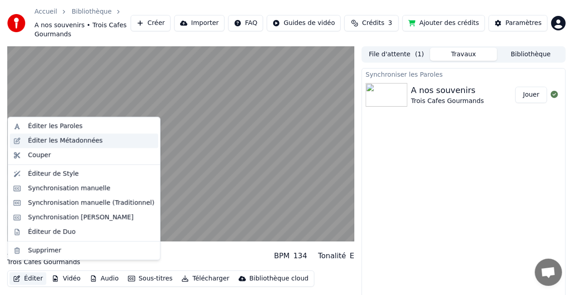
click at [56, 144] on div "Éditer les Métadonnées" at bounding box center [65, 140] width 75 height 9
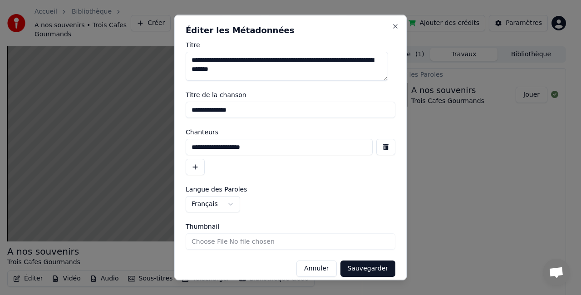
click at [309, 269] on button "Annuler" at bounding box center [316, 268] width 40 height 16
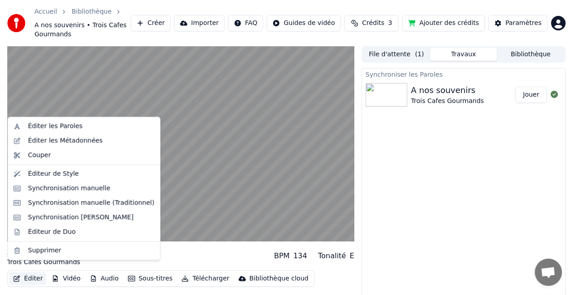
click at [30, 272] on button "Éditer" at bounding box center [28, 278] width 37 height 13
click at [42, 175] on div "Éditeur de Style" at bounding box center [53, 173] width 51 height 9
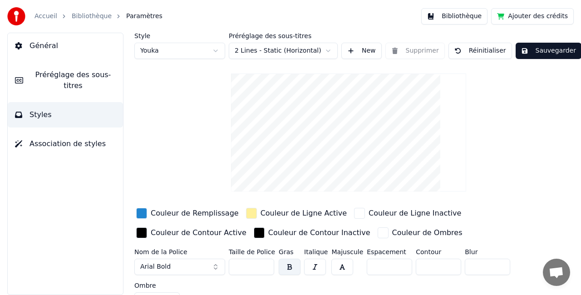
click at [546, 44] on button "Sauvegarder" at bounding box center [548, 51] width 66 height 16
click at [531, 52] on button "Sauvegarder" at bounding box center [548, 51] width 66 height 16
click at [461, 22] on button "Bibliothèque" at bounding box center [454, 16] width 66 height 16
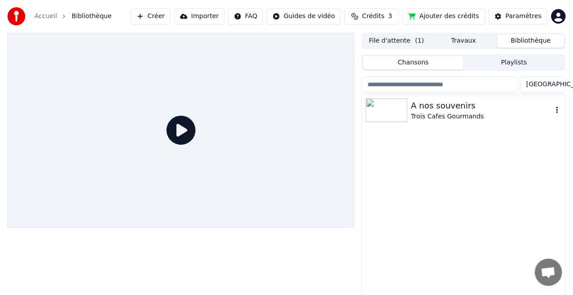
click at [447, 108] on div "A nos souvenirs" at bounding box center [482, 105] width 142 height 13
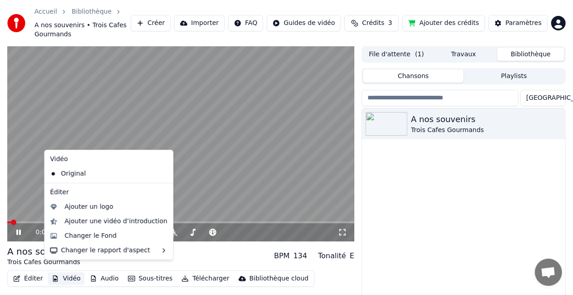
click at [72, 272] on button "Vidéo" at bounding box center [66, 278] width 36 height 13
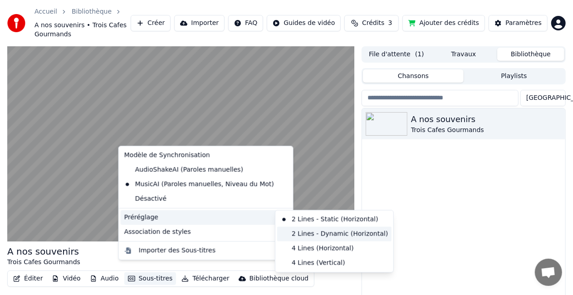
click at [336, 238] on div "2 Lines - Dynamic (Horizontal)" at bounding box center [334, 234] width 114 height 15
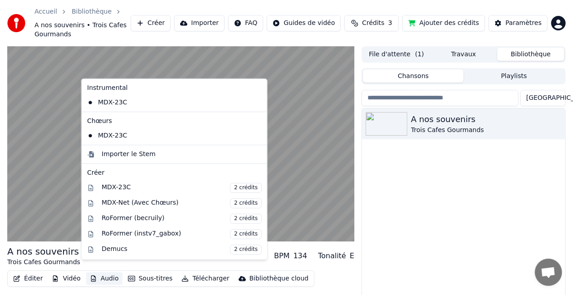
click at [101, 272] on button "Audio" at bounding box center [104, 278] width 36 height 13
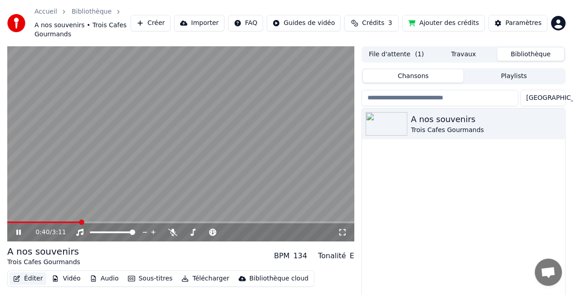
click at [37, 272] on button "Éditer" at bounding box center [28, 278] width 37 height 13
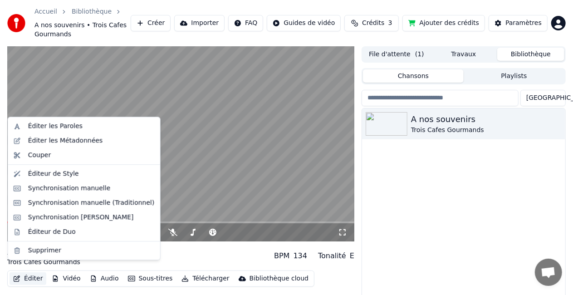
click at [37, 272] on button "Éditer" at bounding box center [28, 278] width 37 height 13
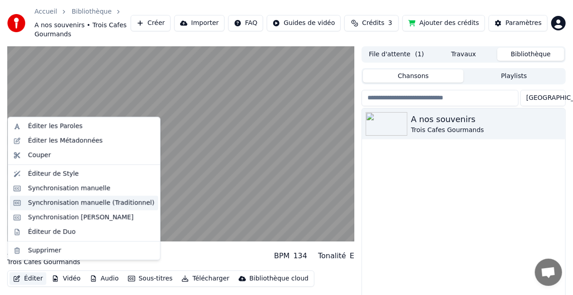
click at [53, 198] on div "Synchronisation manuelle (Traditionnel)" at bounding box center [91, 202] width 127 height 9
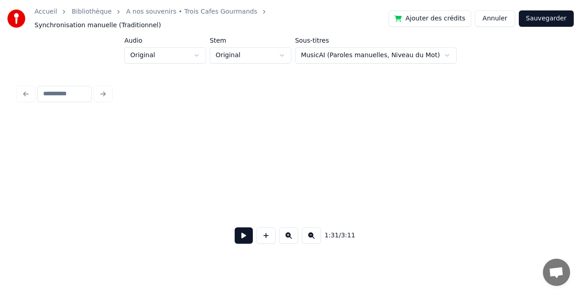
scroll to position [0, 8265]
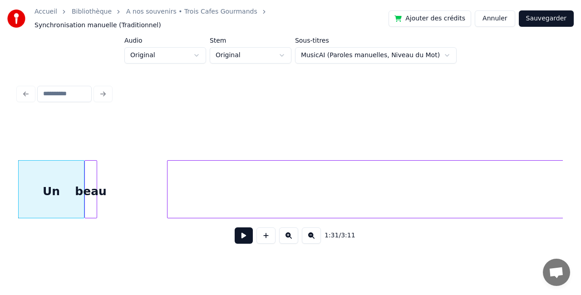
click at [239, 235] on button at bounding box center [244, 235] width 18 height 16
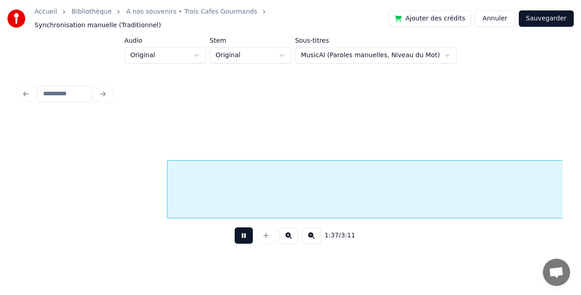
scroll to position [0, 8809]
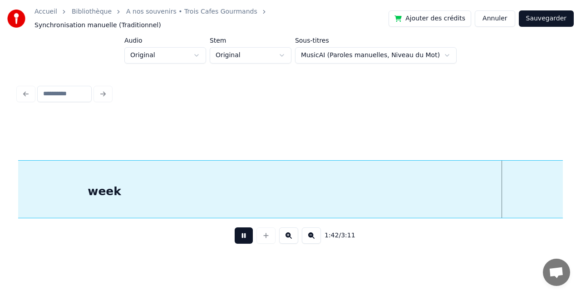
click at [508, 15] on button "Annuler" at bounding box center [495, 18] width 40 height 16
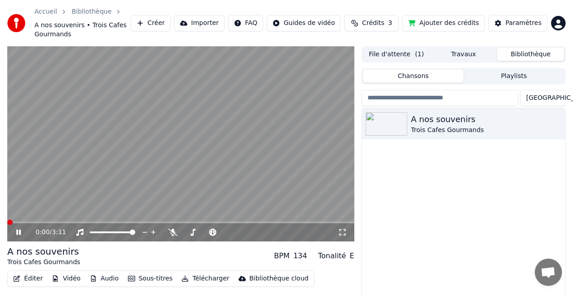
click at [102, 274] on button "Audio" at bounding box center [104, 278] width 36 height 13
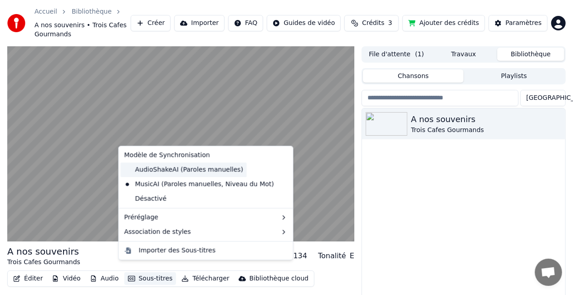
click at [160, 170] on div "AudioShakeAI (Paroles manuelles)" at bounding box center [184, 169] width 126 height 15
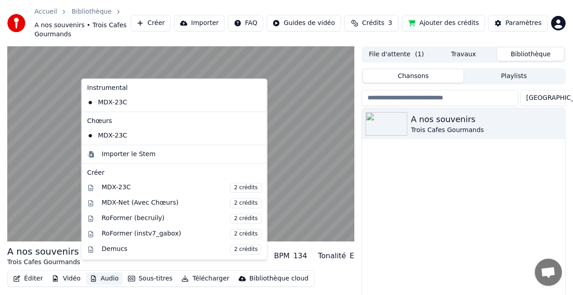
click at [108, 272] on button "Audio" at bounding box center [104, 278] width 36 height 13
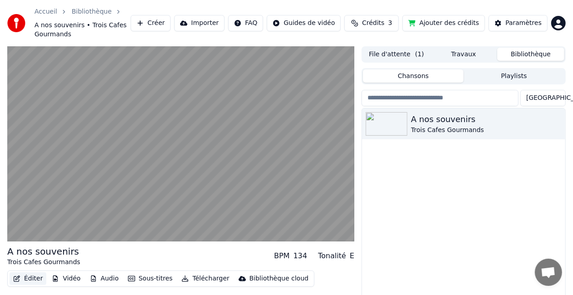
click at [30, 272] on button "Éditer" at bounding box center [28, 278] width 37 height 13
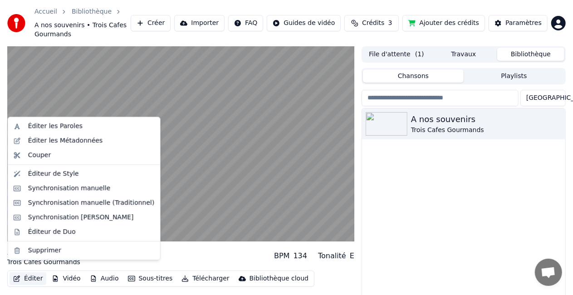
click at [30, 272] on button "Éditer" at bounding box center [28, 278] width 37 height 13
click at [84, 202] on div "Synchronisation manuelle (Traditionnel)" at bounding box center [91, 202] width 127 height 9
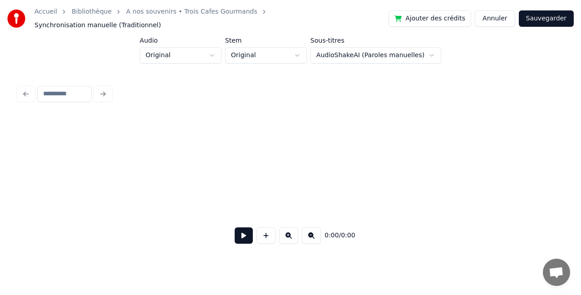
scroll to position [0, 3755]
